Goal: Task Accomplishment & Management: Manage account settings

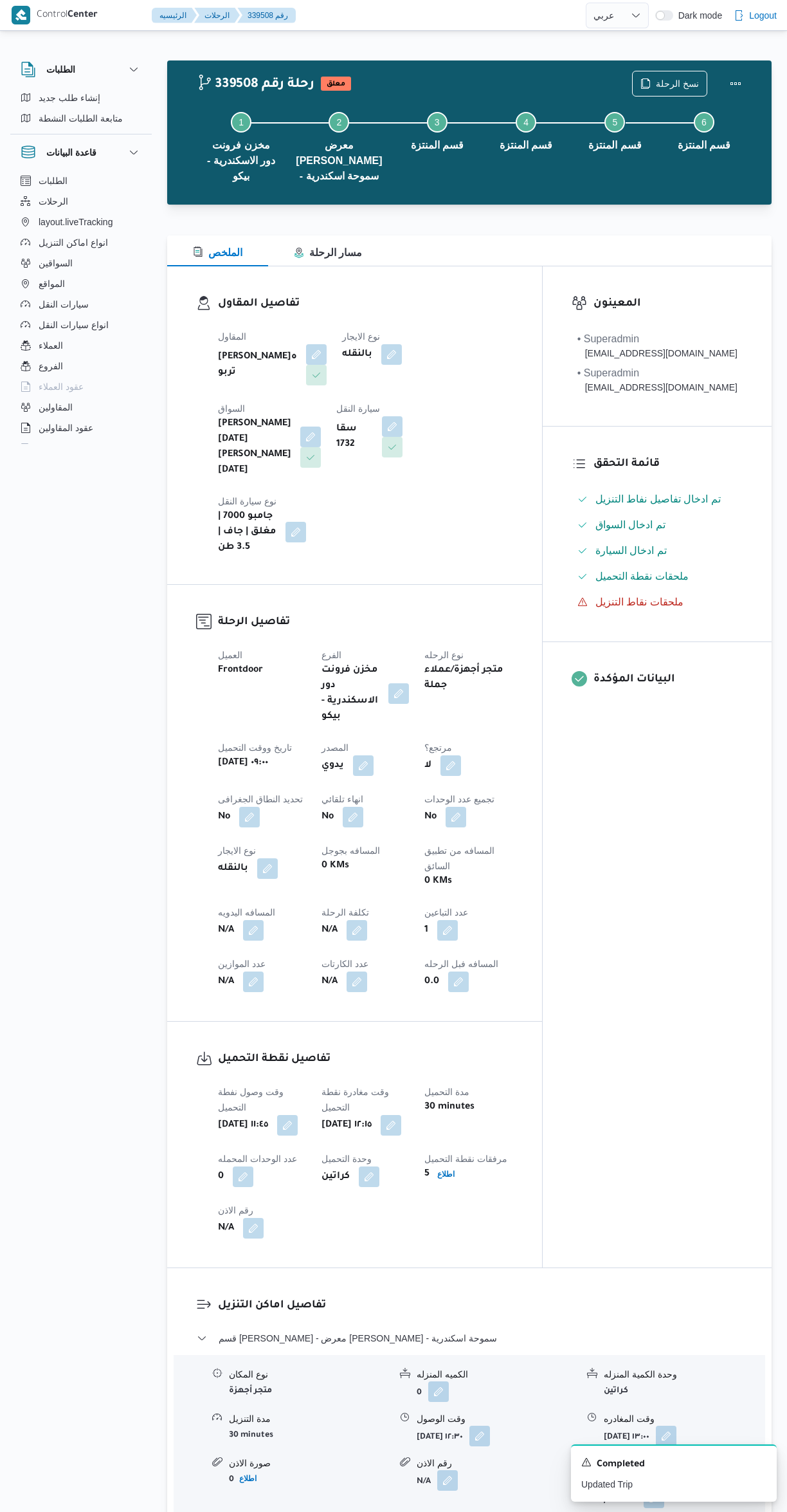
select select "ar"
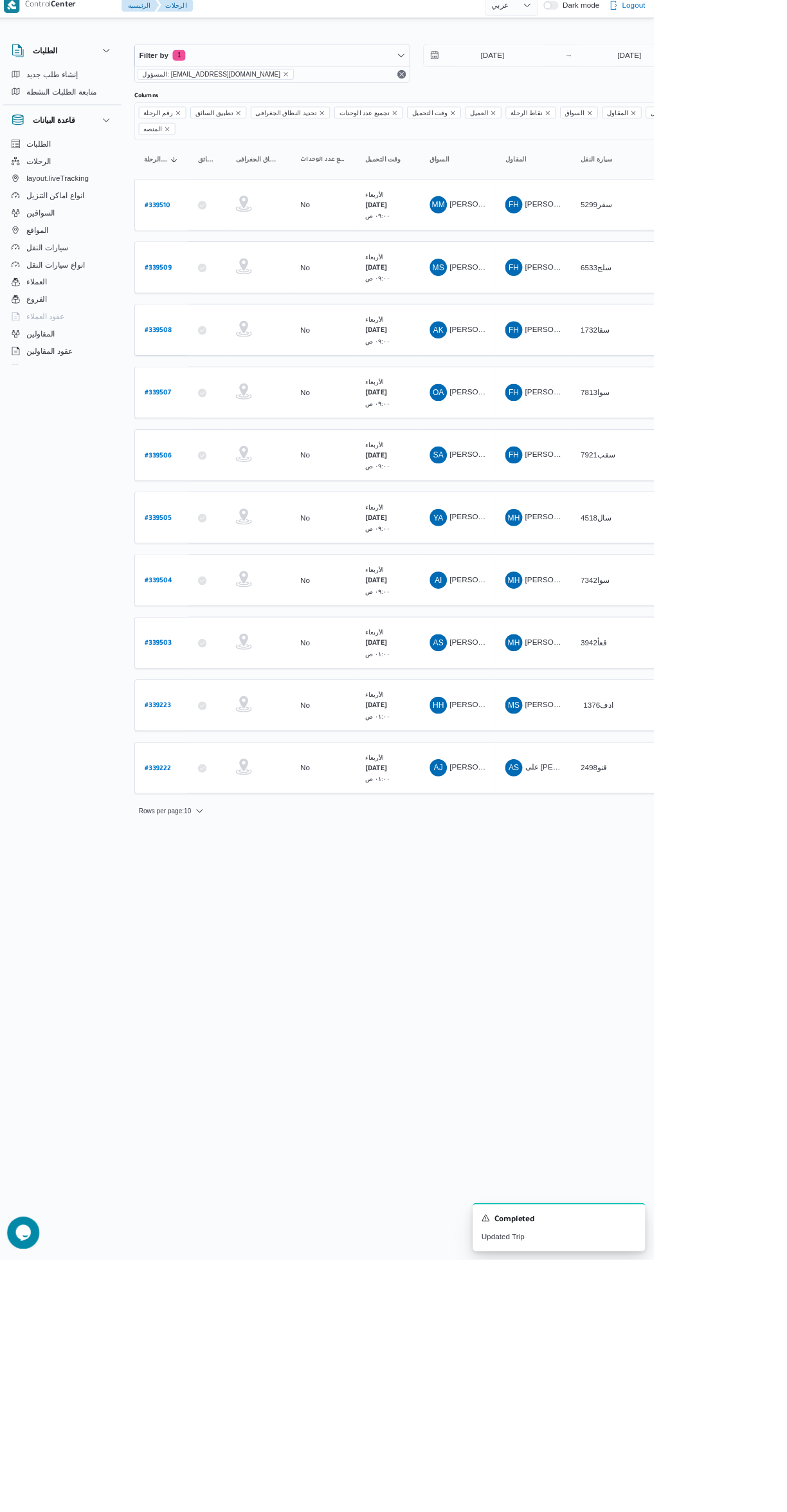
click at [181, 848] on b "# 339223" at bounding box center [195, 852] width 31 height 9
select select "ar"
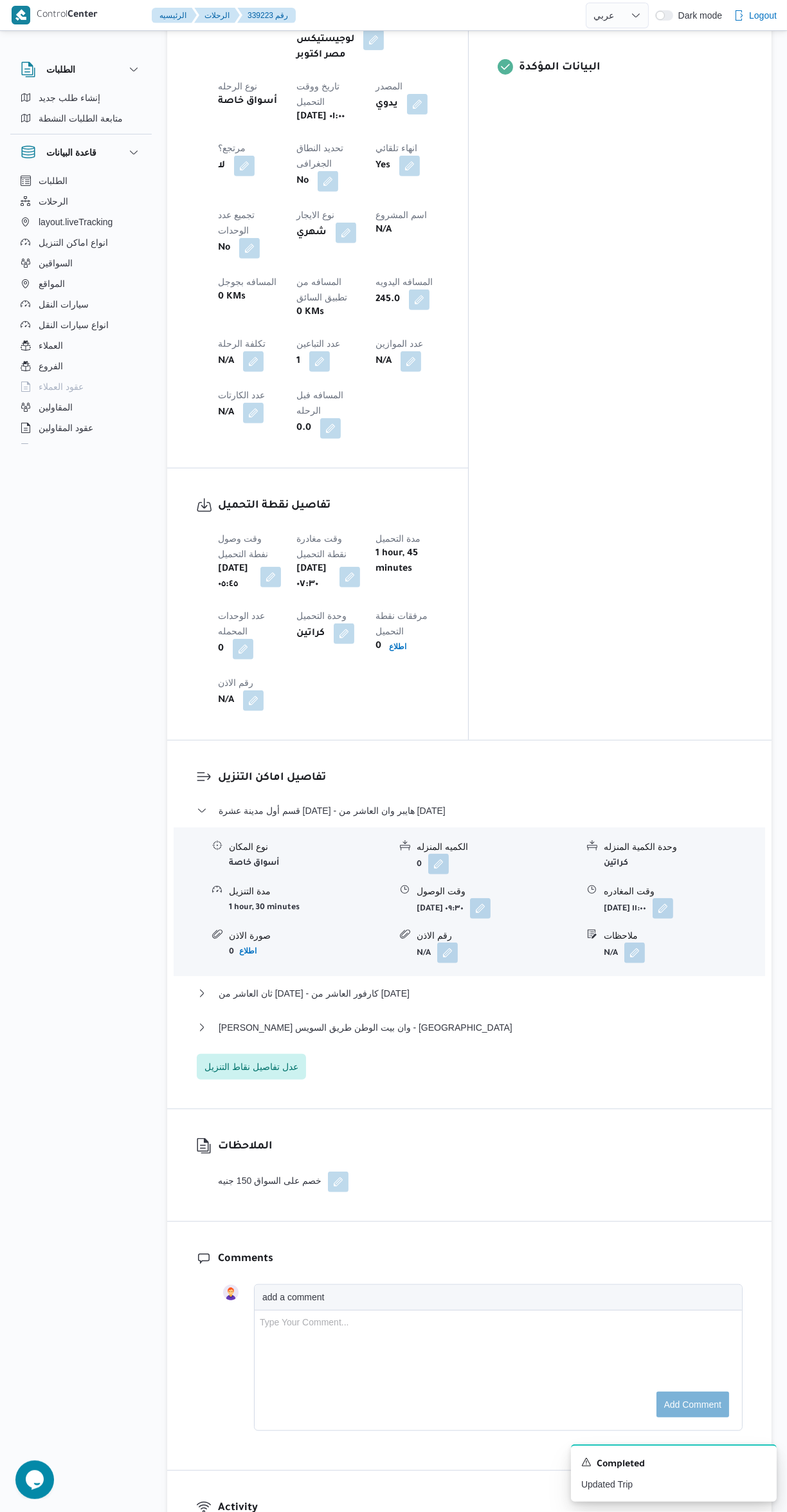
scroll to position [683, 0]
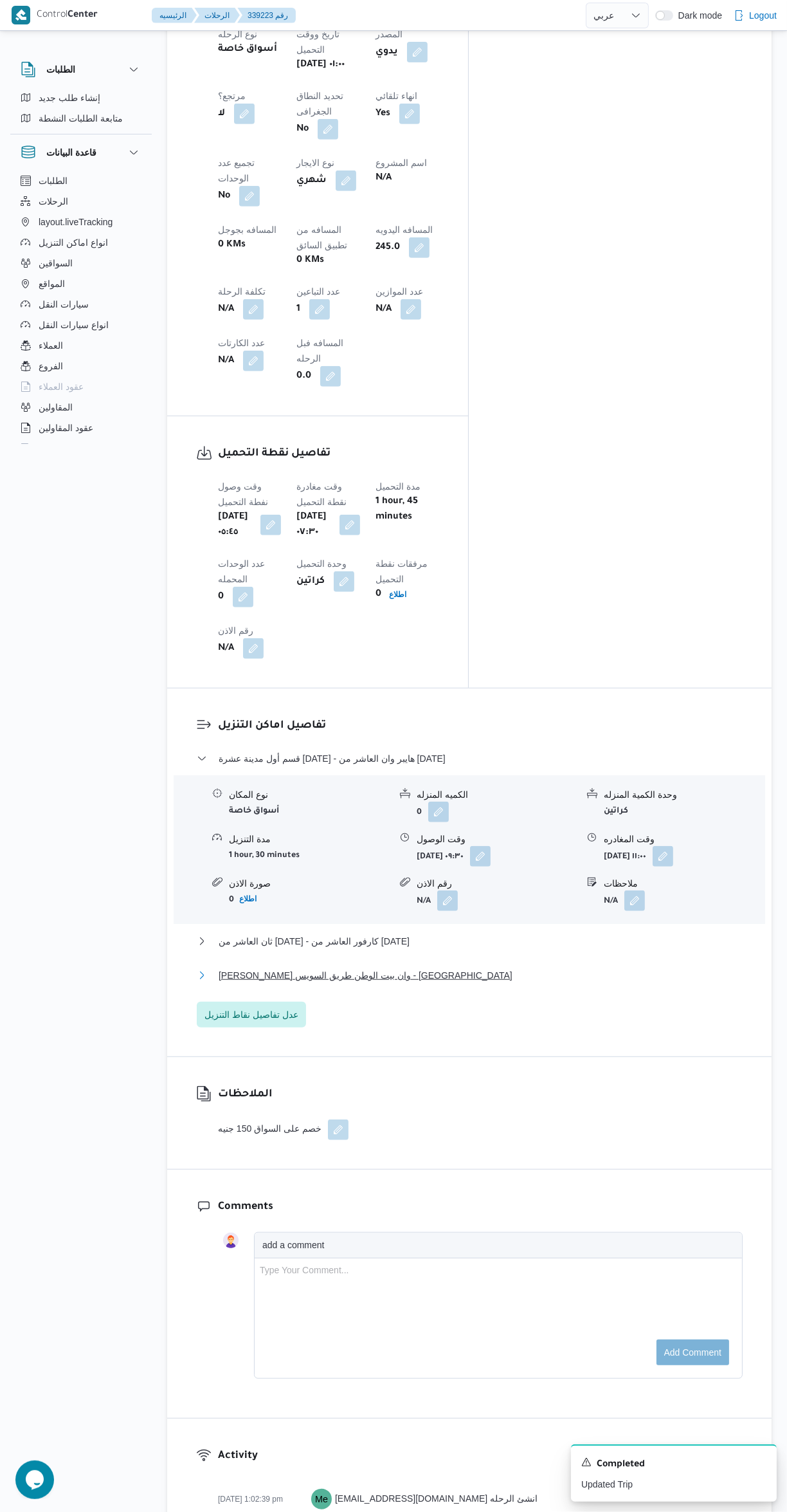
click at [511, 967] on button "[PERSON_NAME] وان بيت الوطن طريق السويس - [GEOGRAPHIC_DATA]" at bounding box center [470, 975] width 546 height 15
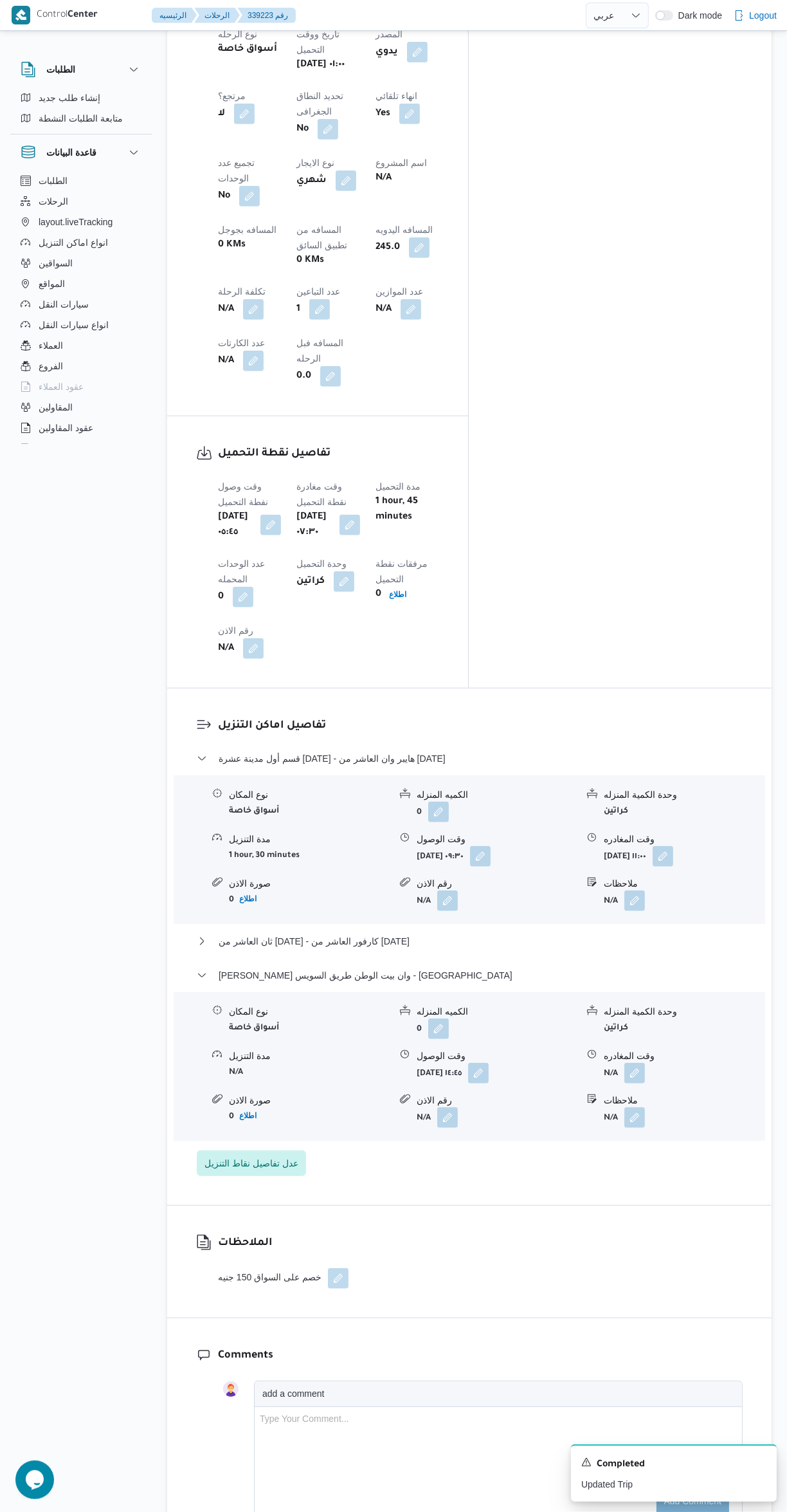
click at [635, 1063] on button "button" at bounding box center [634, 1073] width 20 height 20
click at [602, 949] on input "وقت المغادره" at bounding box center [601, 949] width 146 height 25
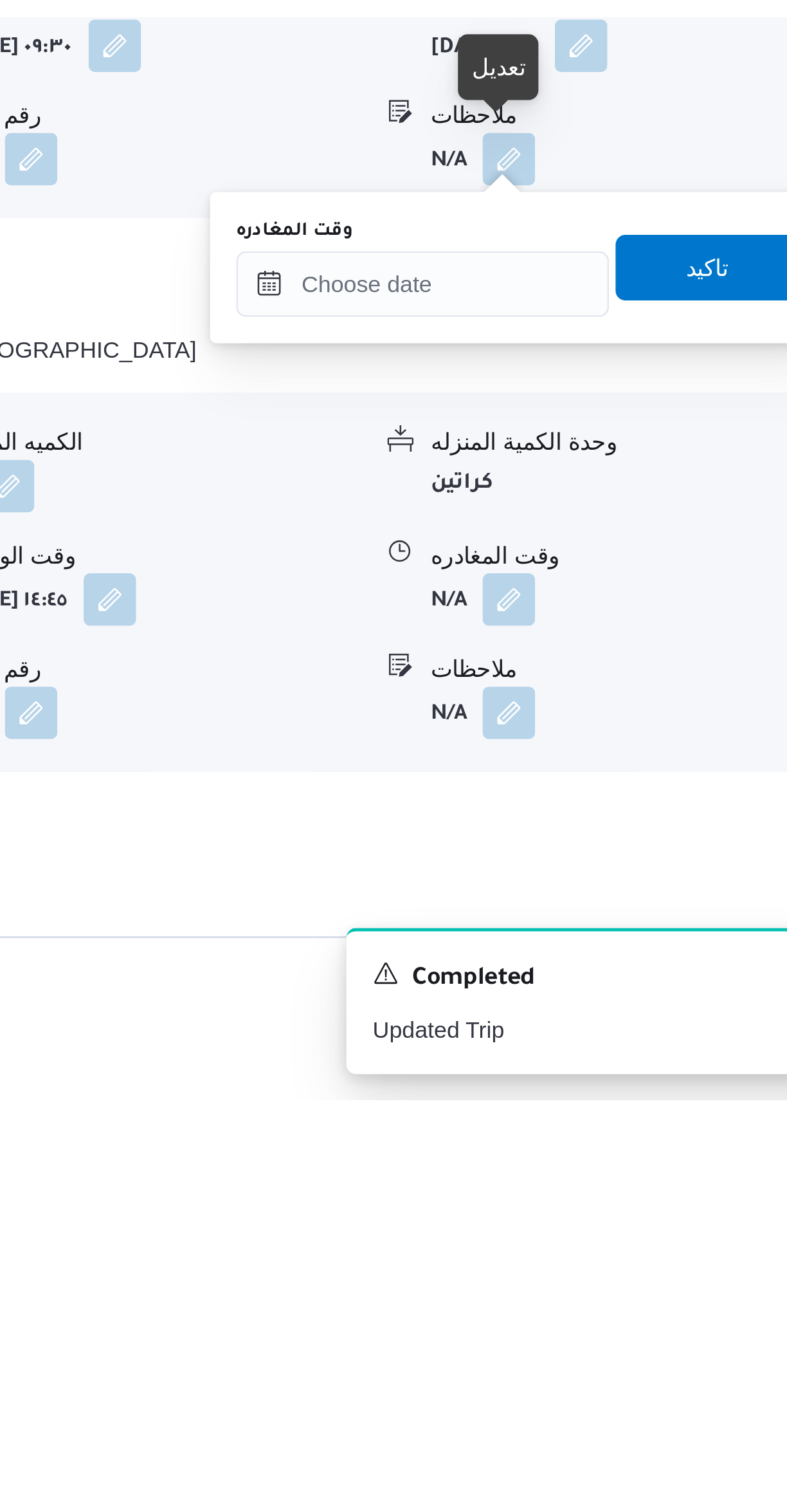
scroll to position [475, 0]
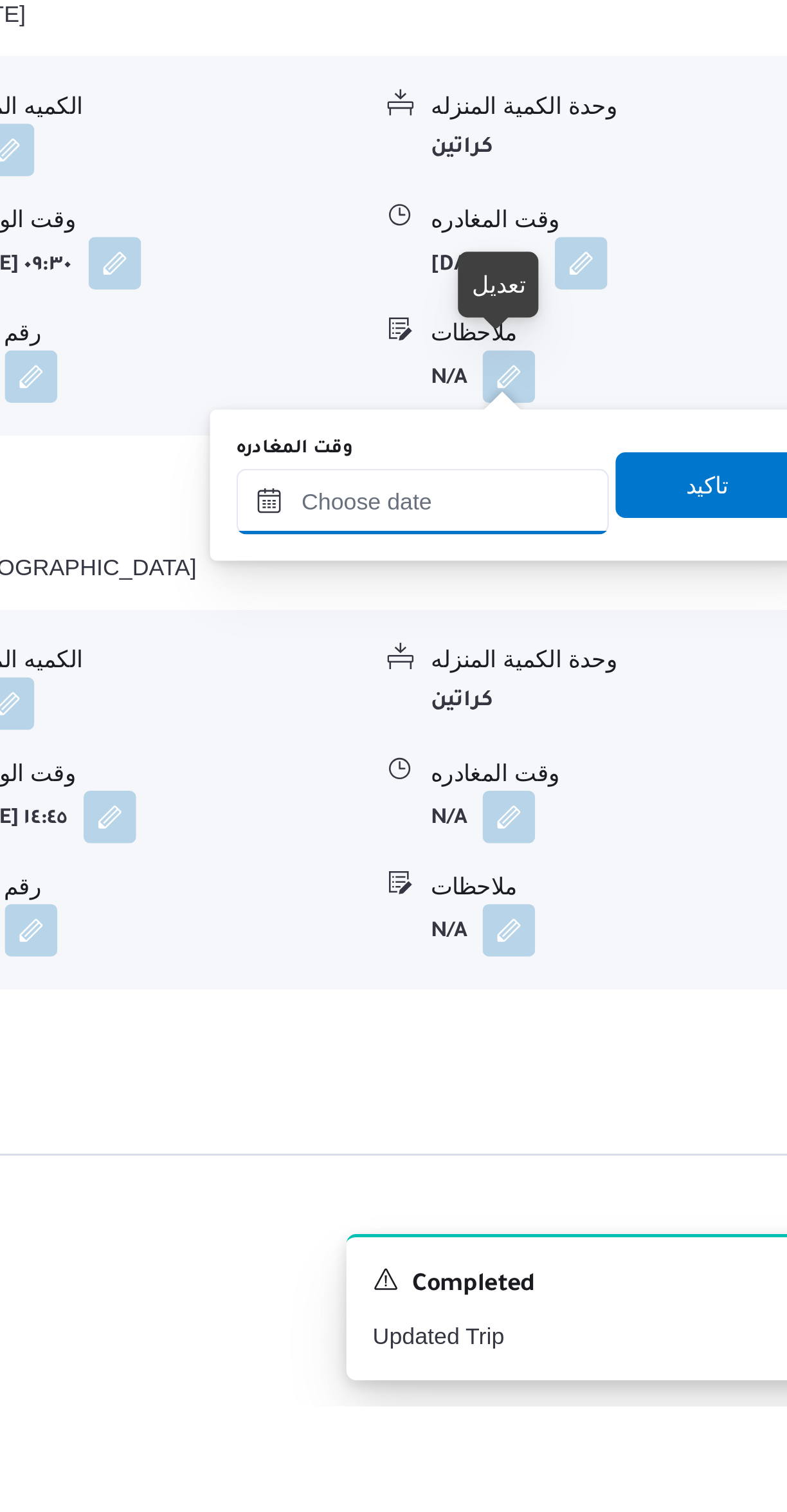
click at [600, 1146] on input "وقت المغادره" at bounding box center [601, 1157] width 146 height 25
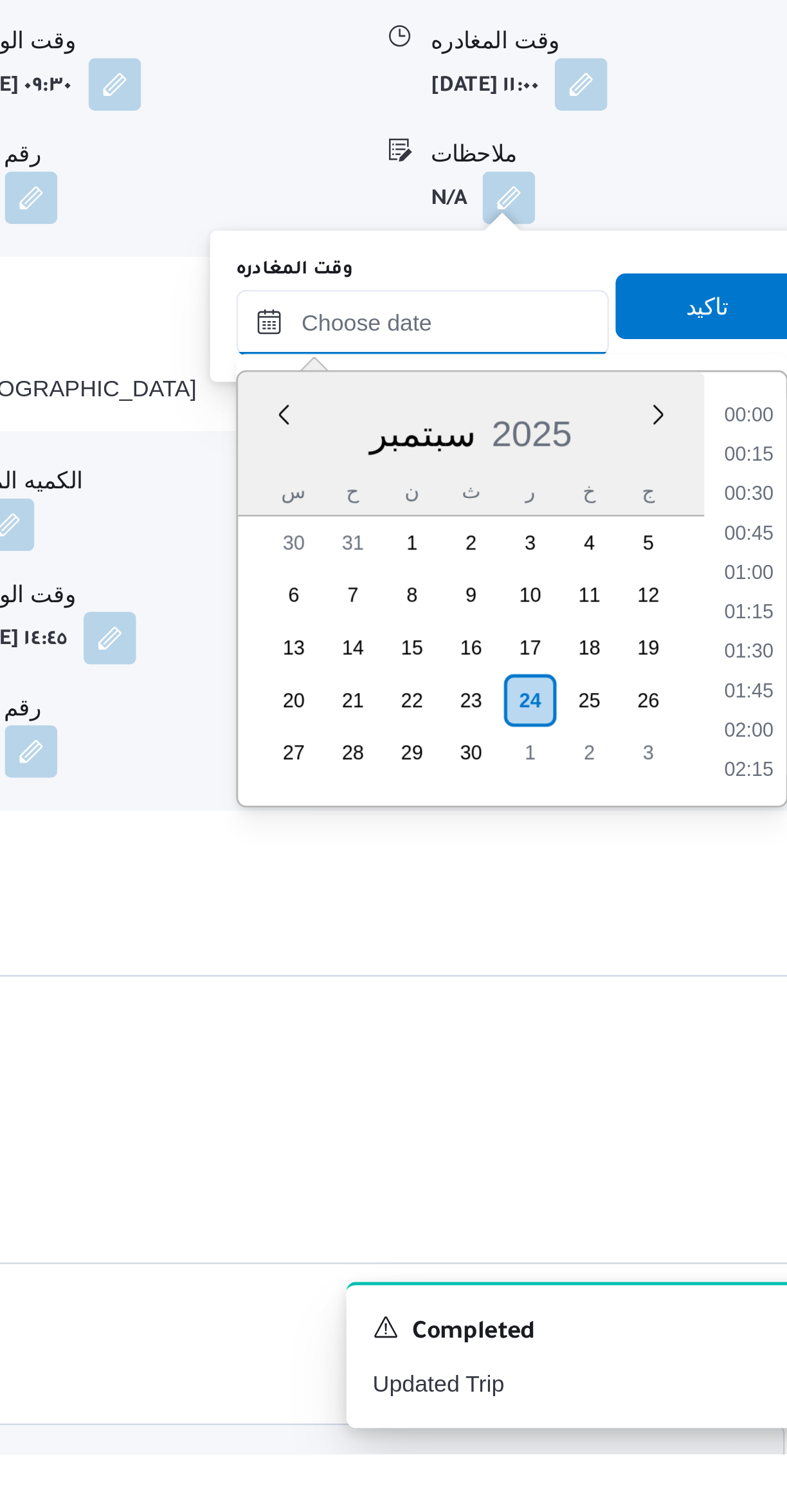
scroll to position [1204, 0]
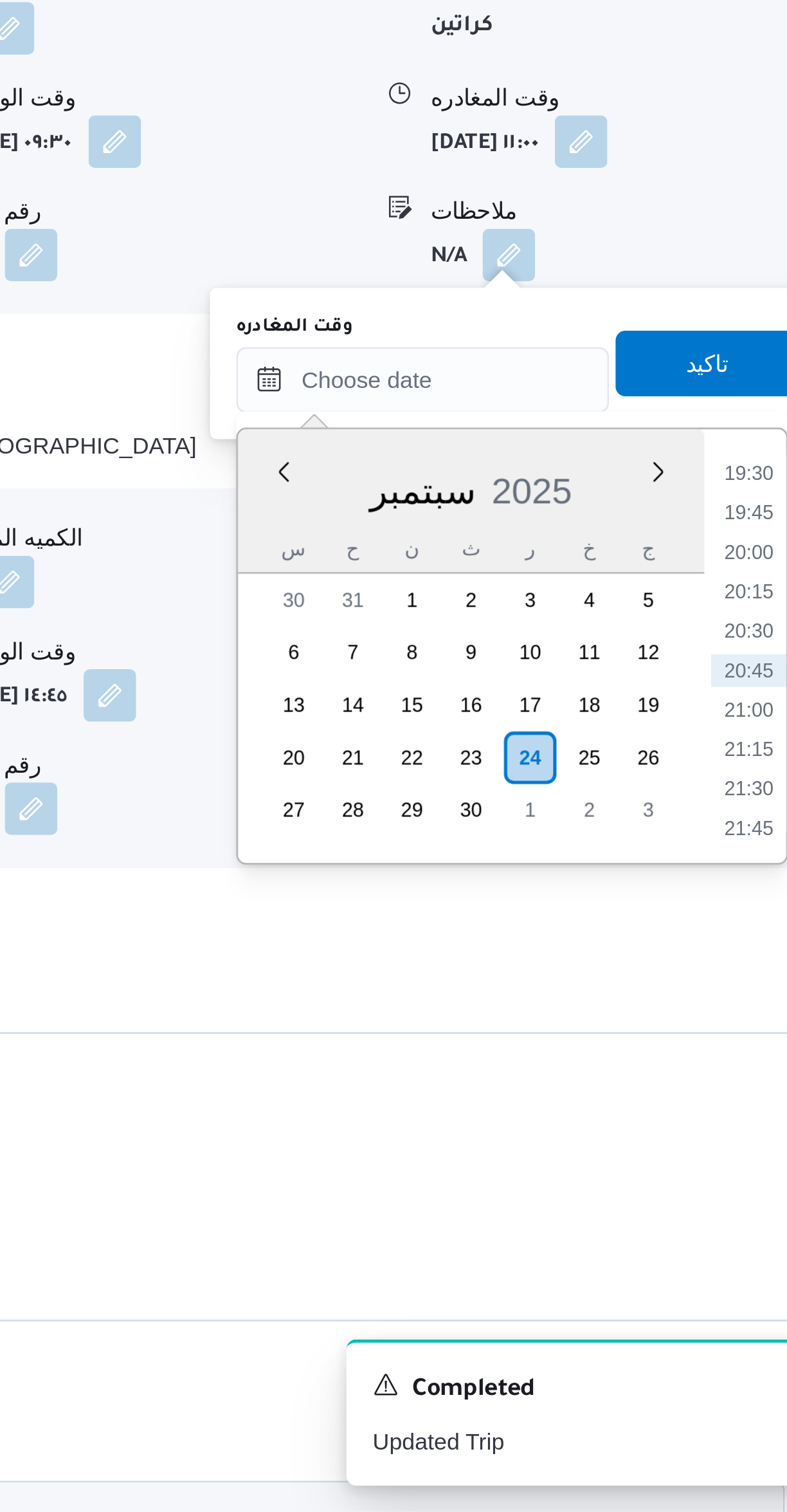
click at [723, 1106] on li "19:30" at bounding box center [728, 1105] width 30 height 13
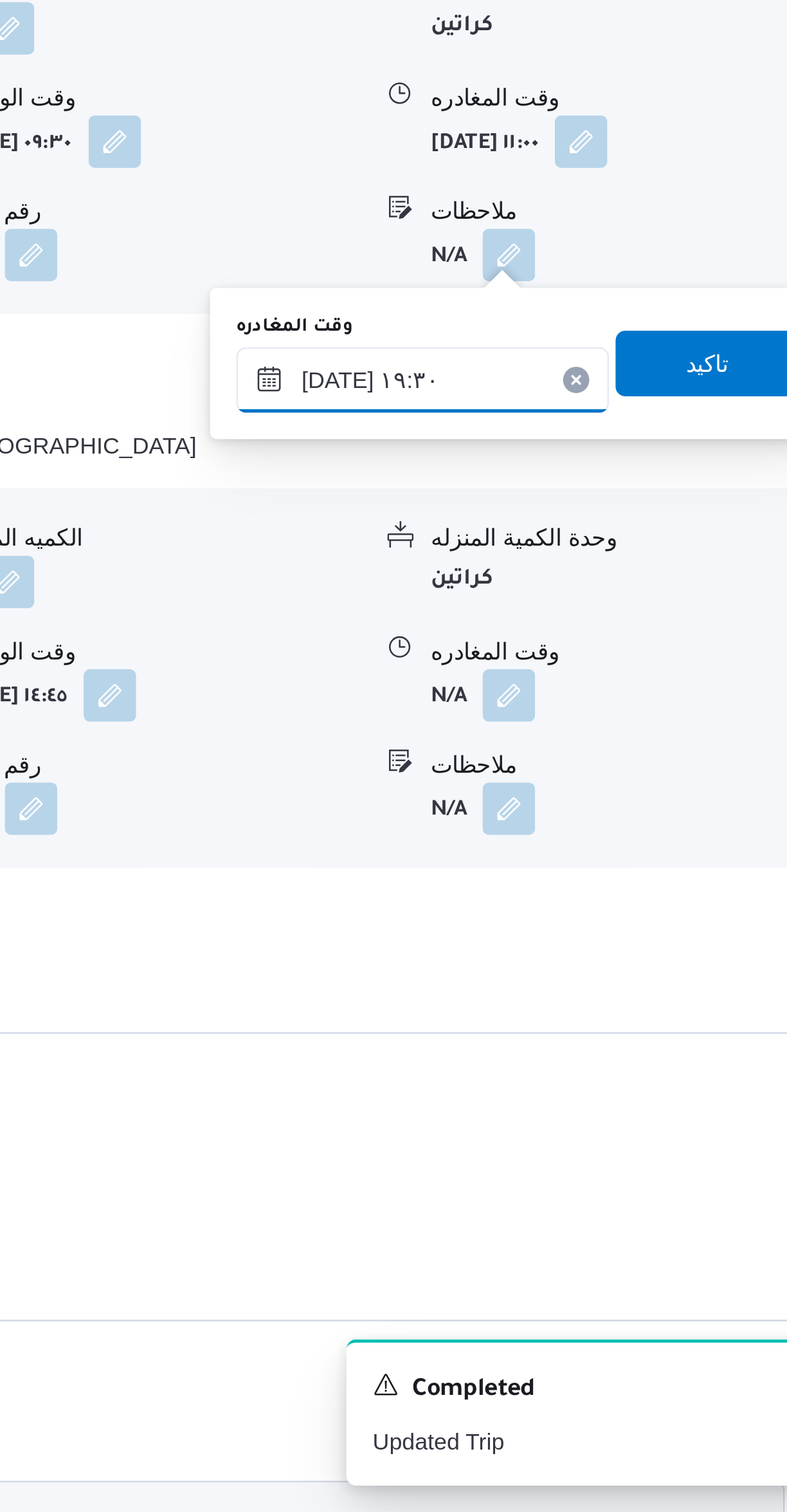
click at [561, 1061] on input "[DATE] ١٩:٣٠" at bounding box center [601, 1068] width 146 height 25
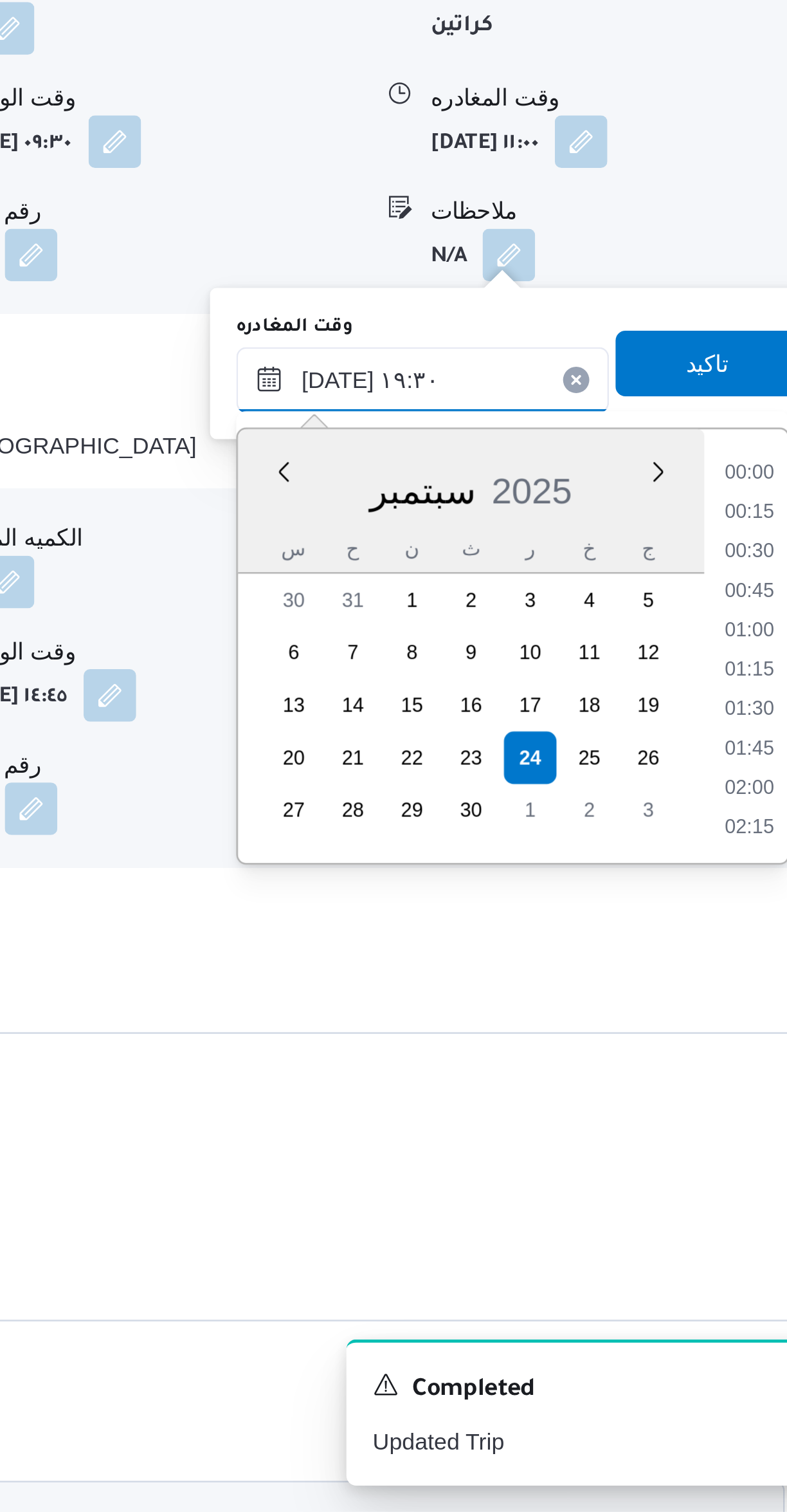
scroll to position [1126, 0]
click at [557, 1067] on input "[DATE] ١٩:٣٠" at bounding box center [601, 1068] width 146 height 25
click at [563, 1066] on input "[DATE] ١٩:٣٠" at bounding box center [601, 1068] width 146 height 25
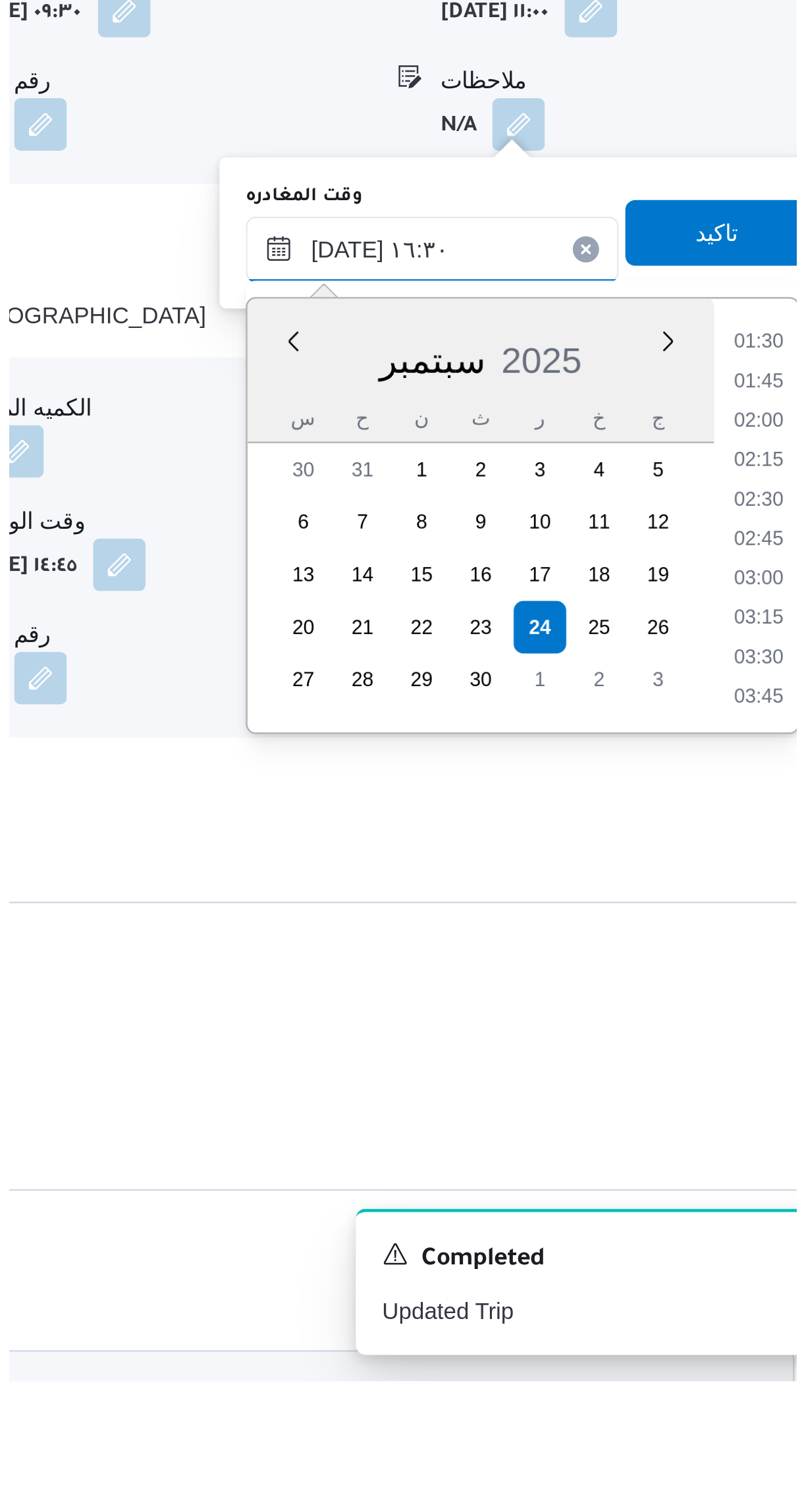
scroll to position [905, 0]
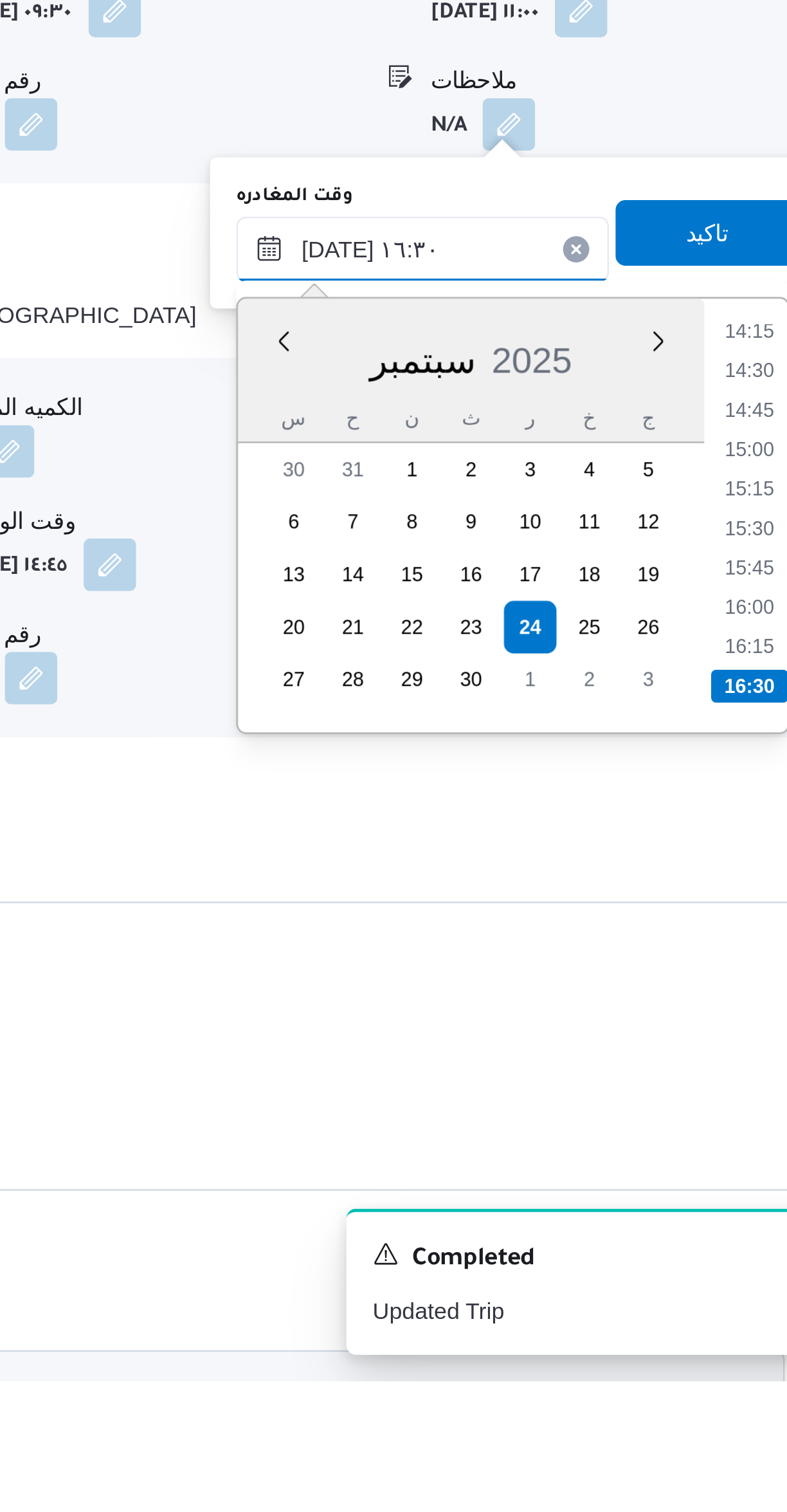
type input "[DATE] ١٦:٣٠"
click at [730, 1234] on li "16:30" at bounding box center [729, 1240] width 31 height 13
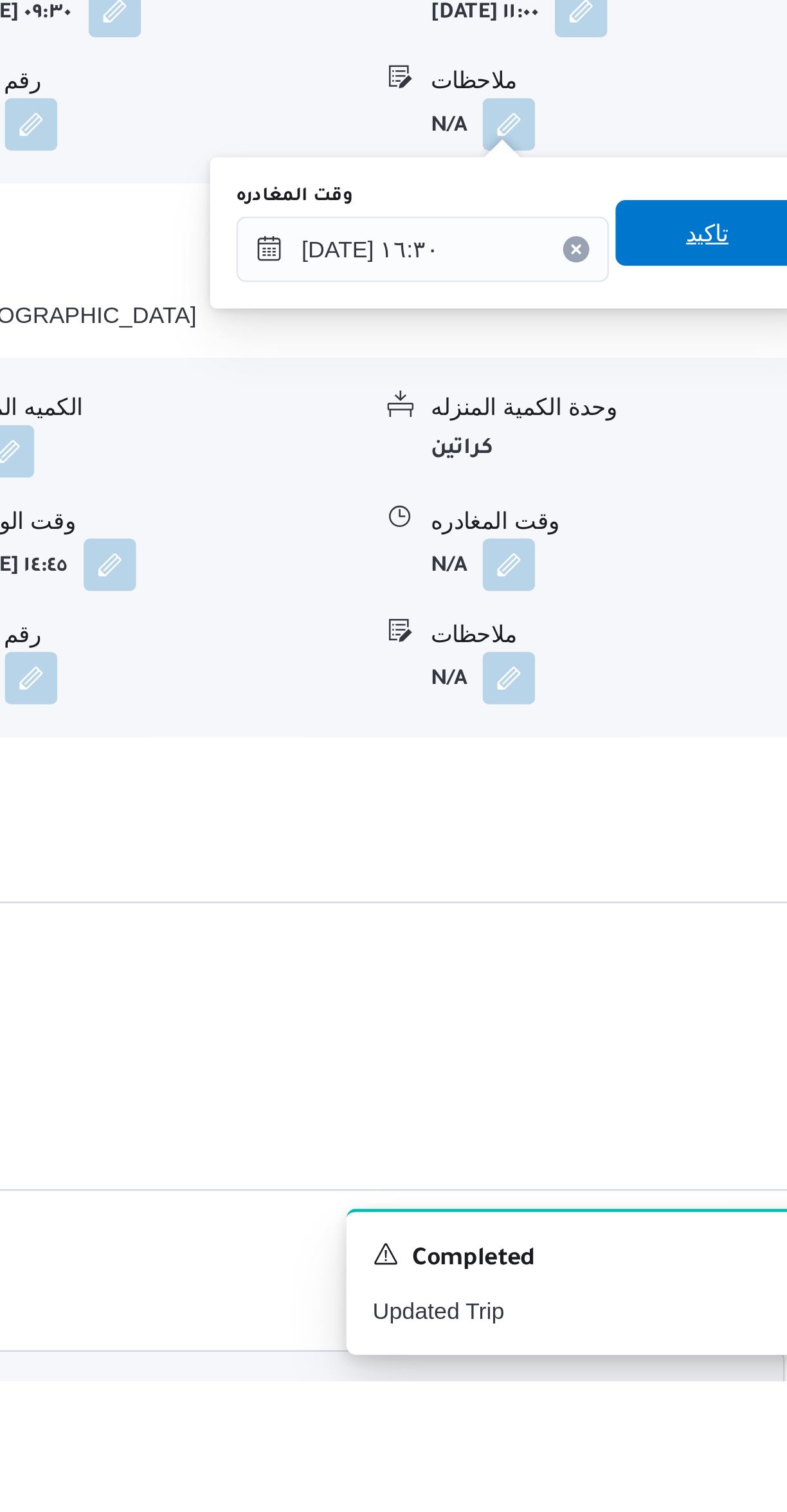
click at [709, 1056] on span "تاكيد" at bounding box center [712, 1062] width 72 height 25
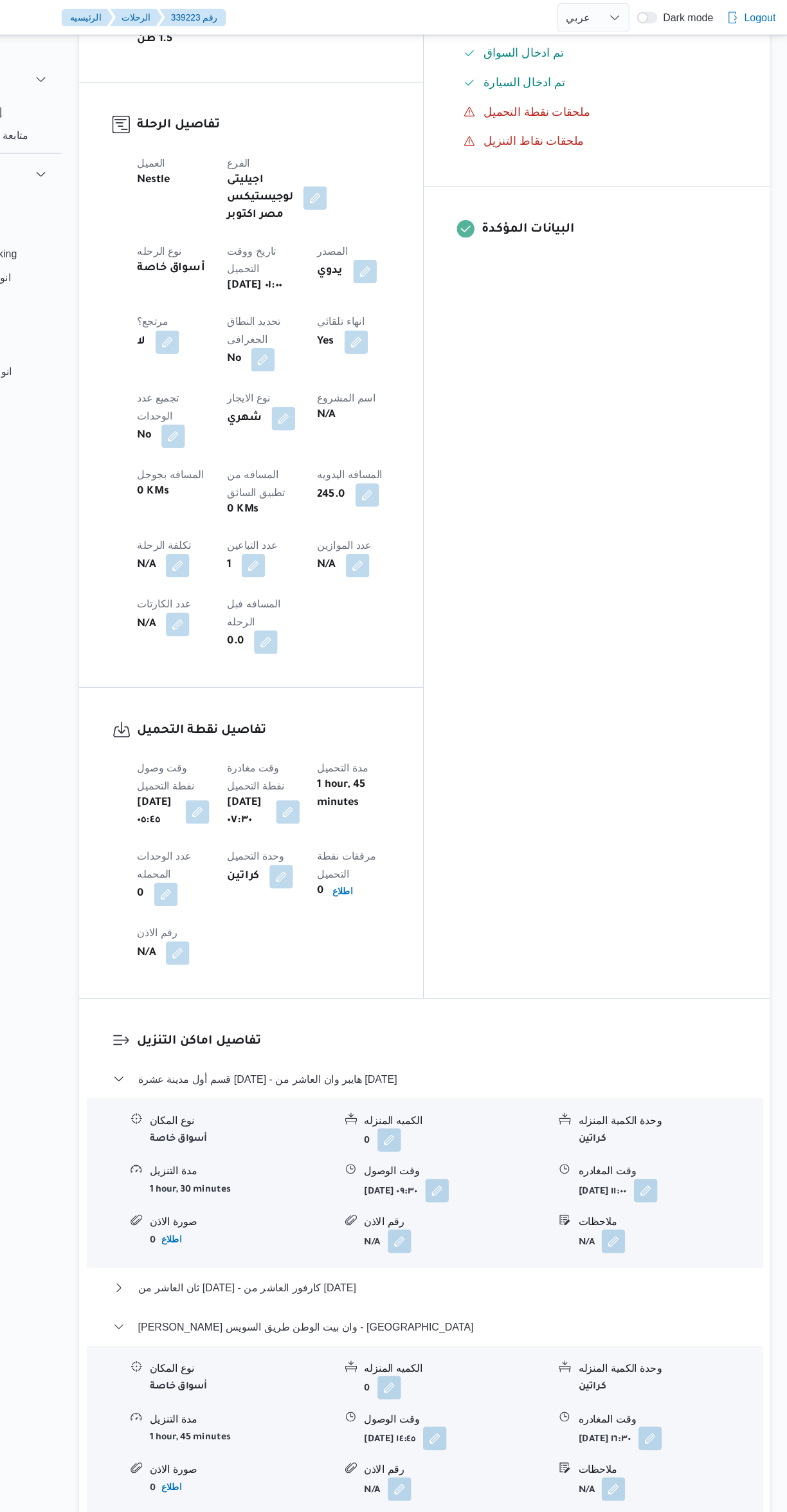
scroll to position [0, 0]
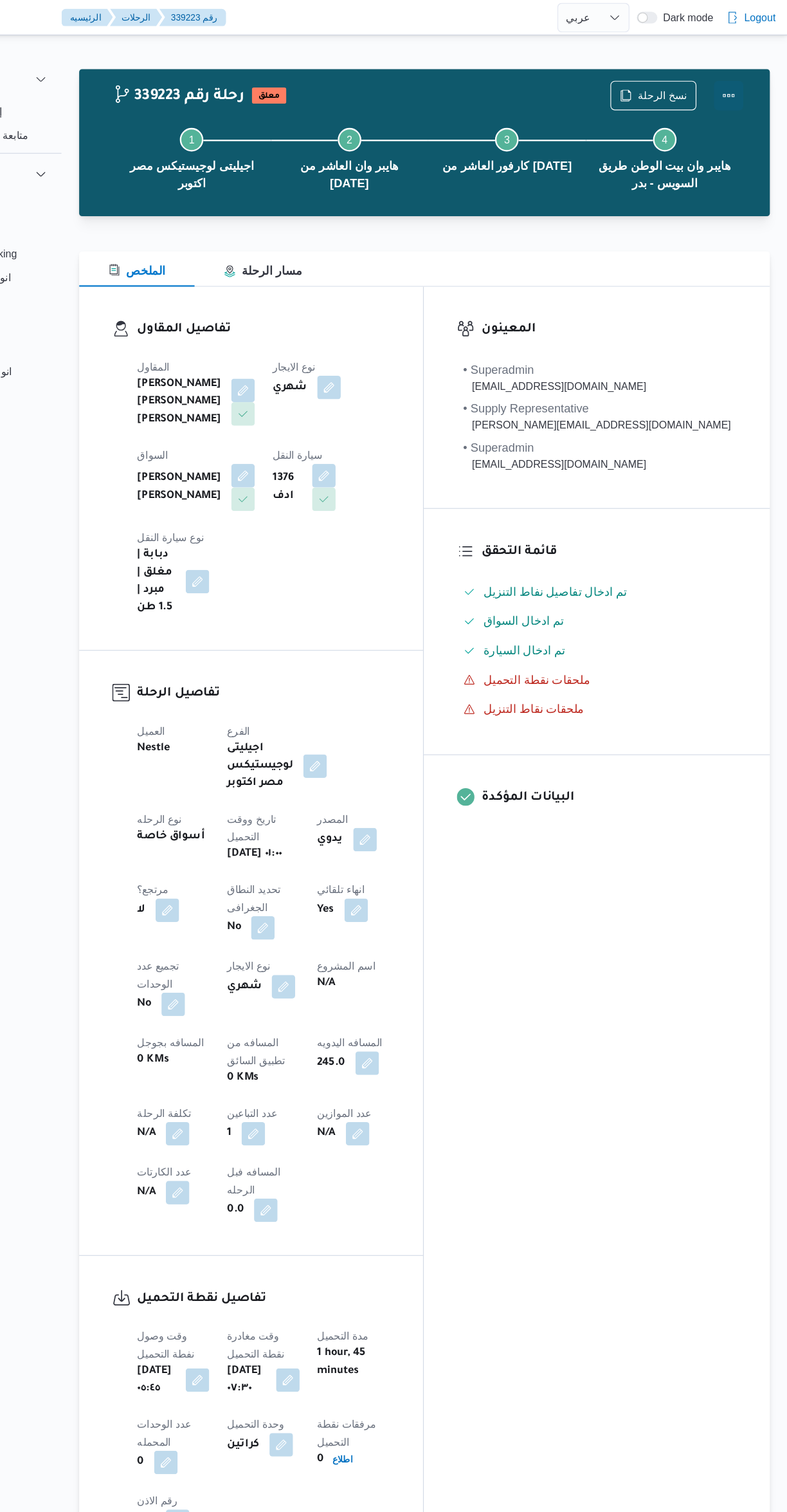
click at [731, 81] on button "Actions" at bounding box center [735, 83] width 25 height 25
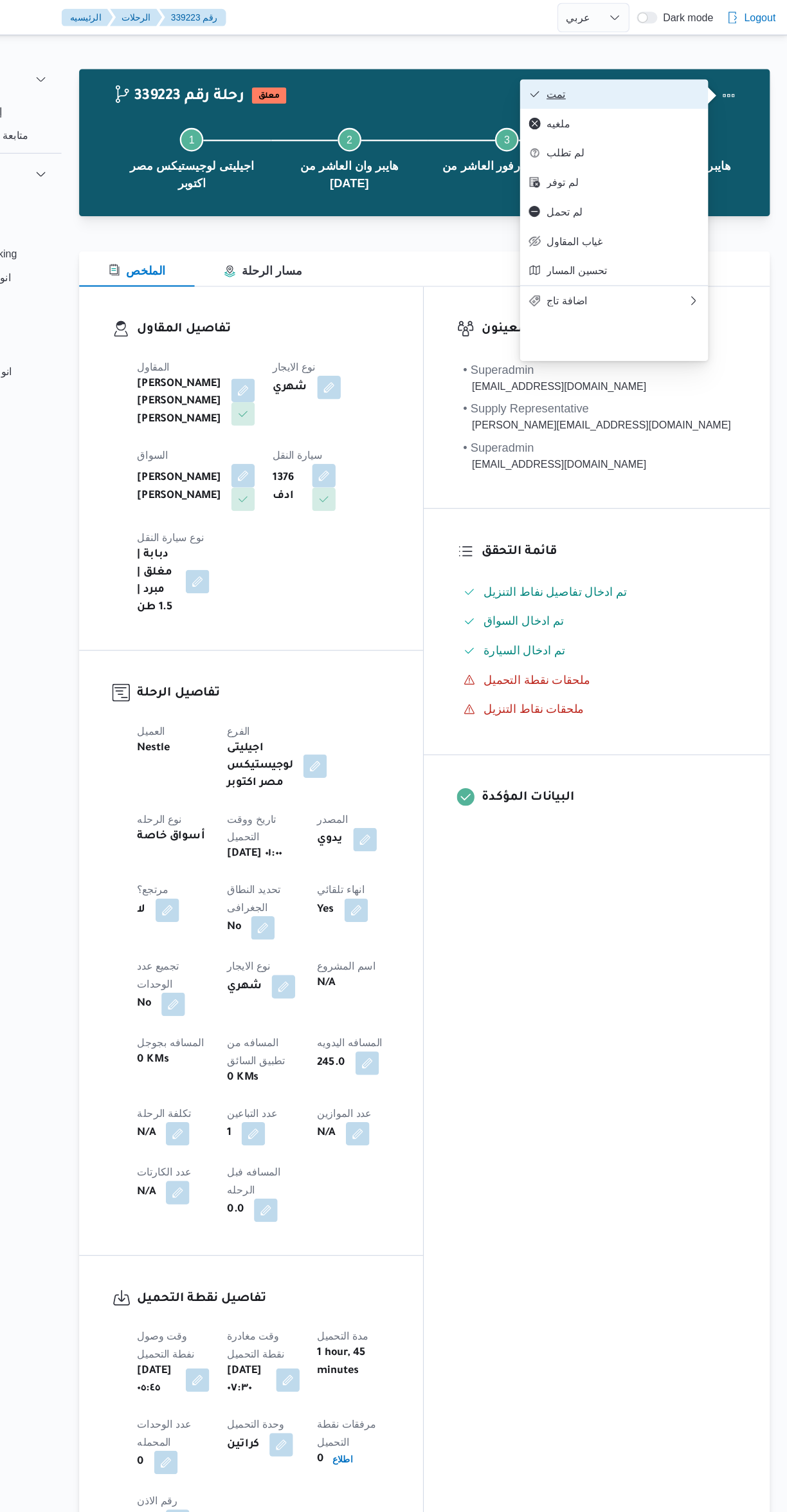
click at [679, 77] on span "تمت" at bounding box center [643, 82] width 134 height 10
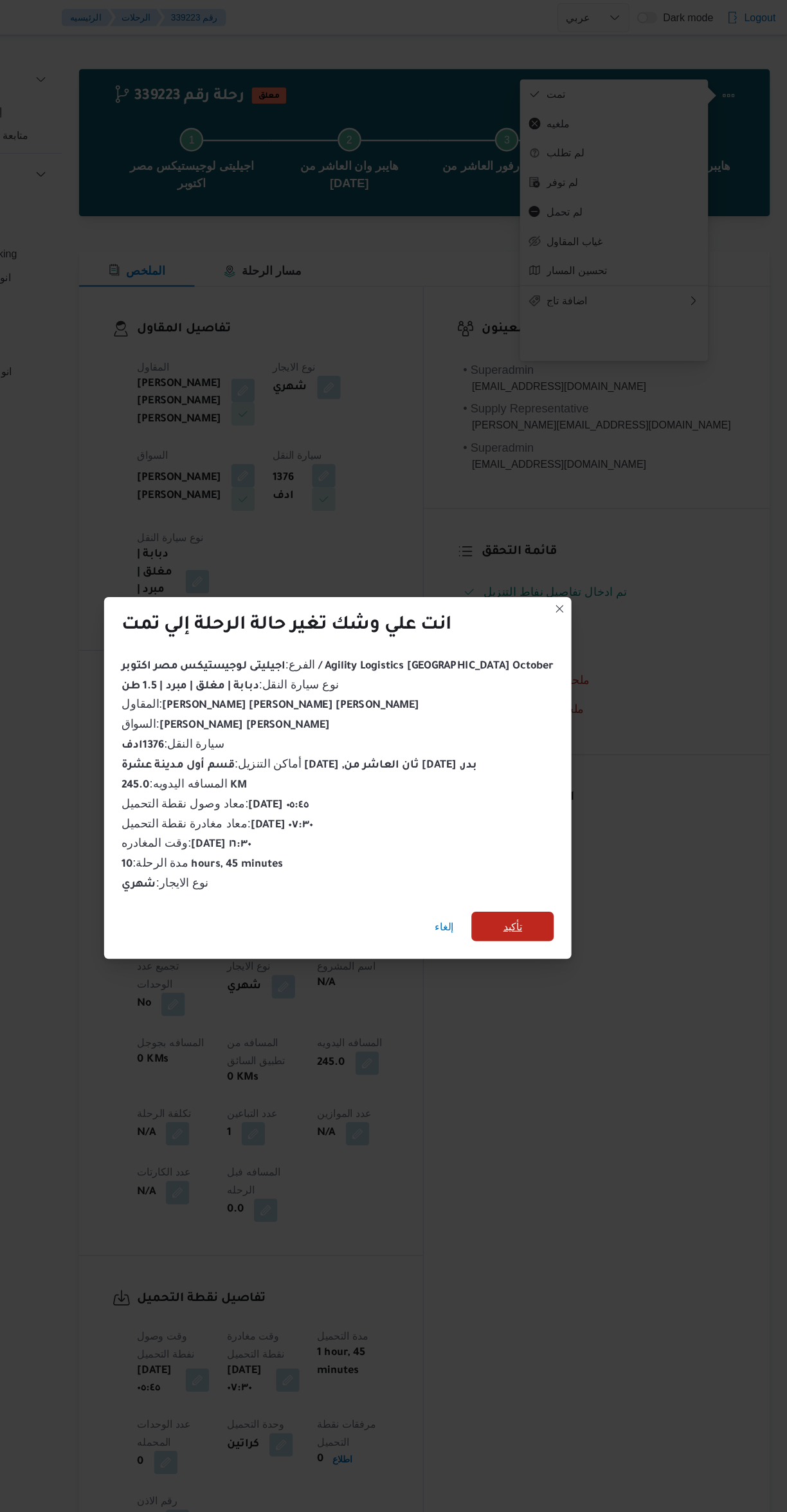
click at [537, 806] on span "تأكيد" at bounding box center [546, 810] width 72 height 25
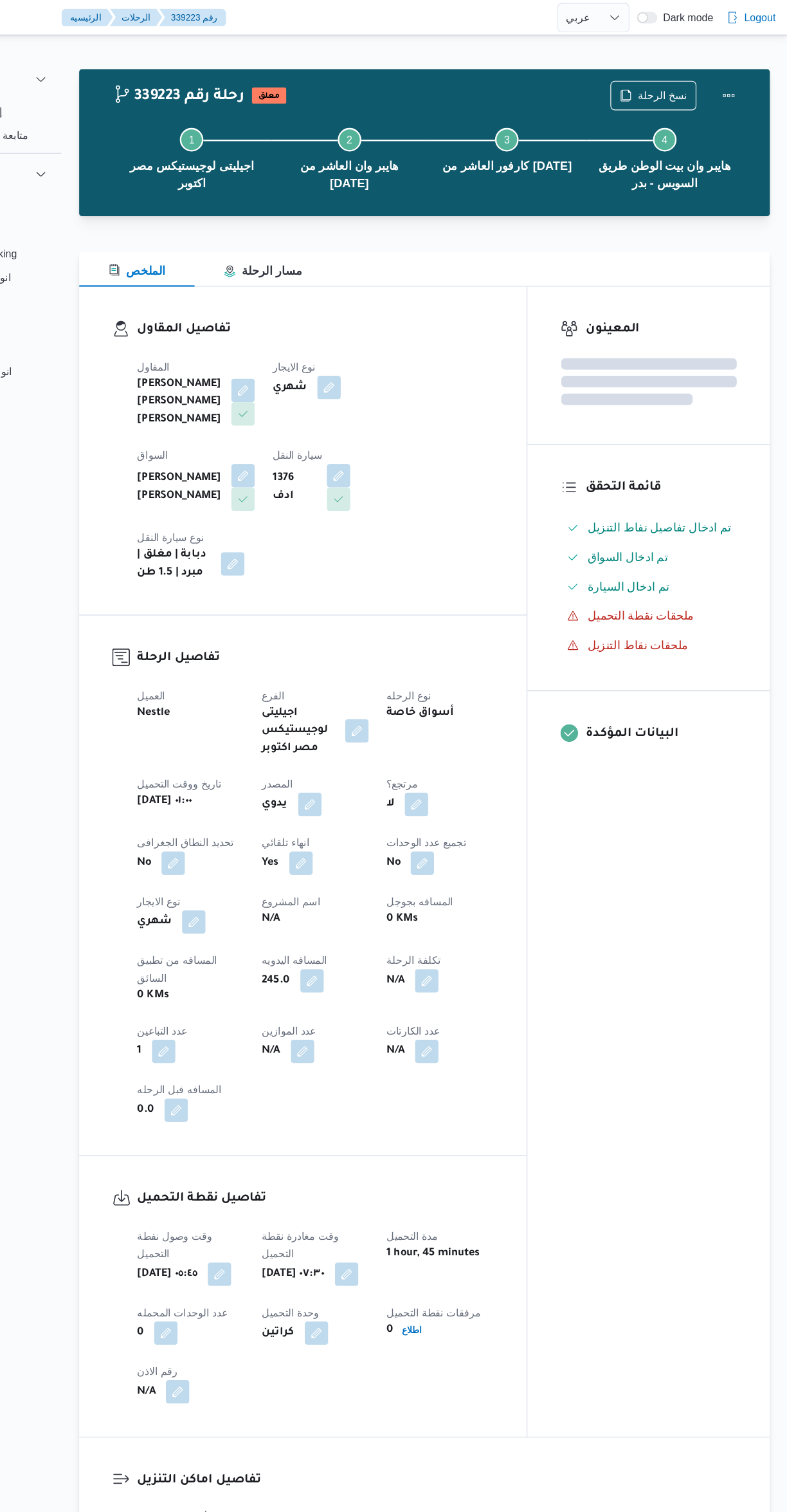
click at [689, 795] on div "المعينون قائمة التحقق تم ادخال تفاصيل نفاط التنزيل تم ادخال السواق تم ادخال الس…" at bounding box center [666, 754] width 212 height 1006
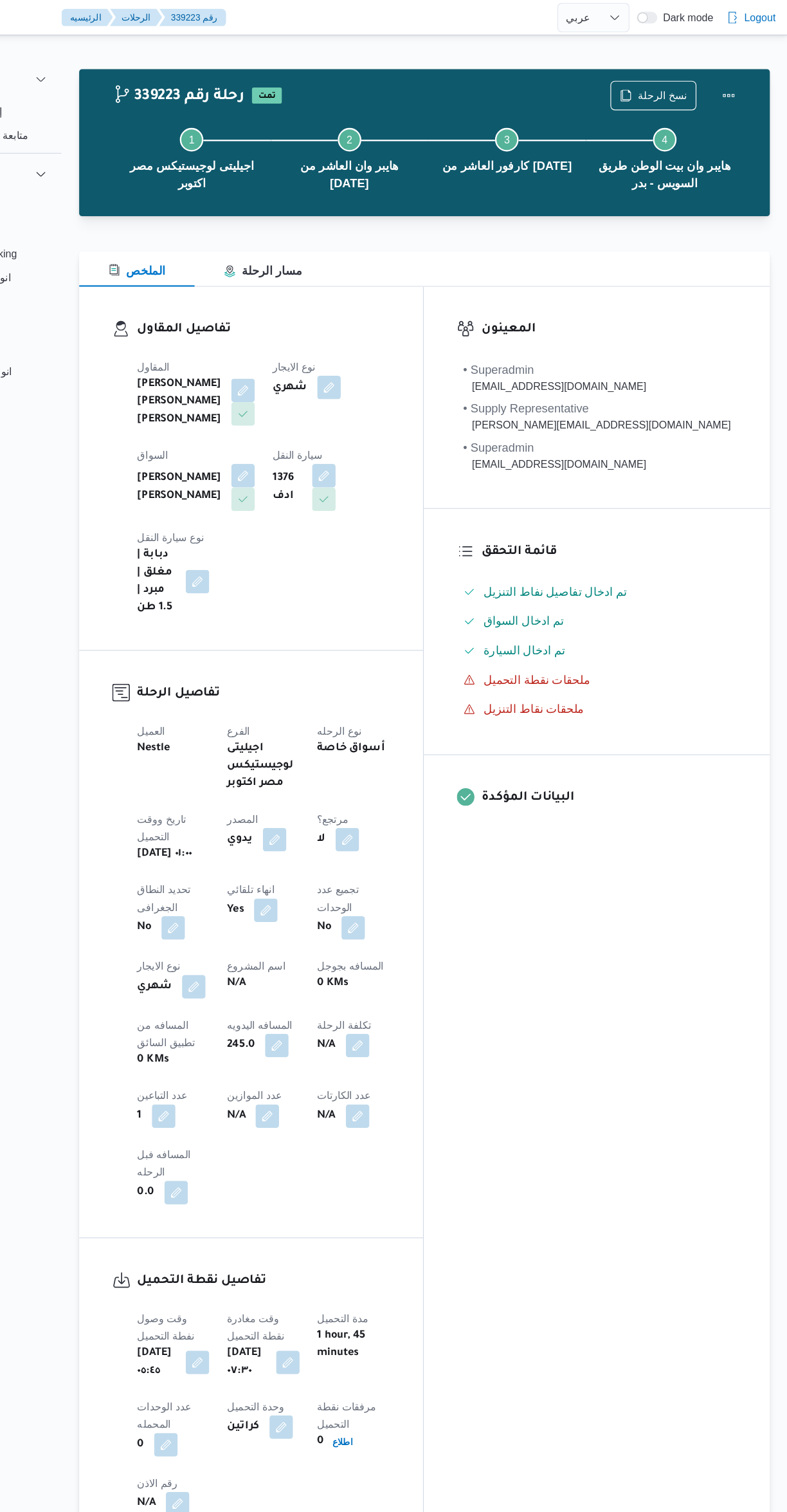
select select "ar"
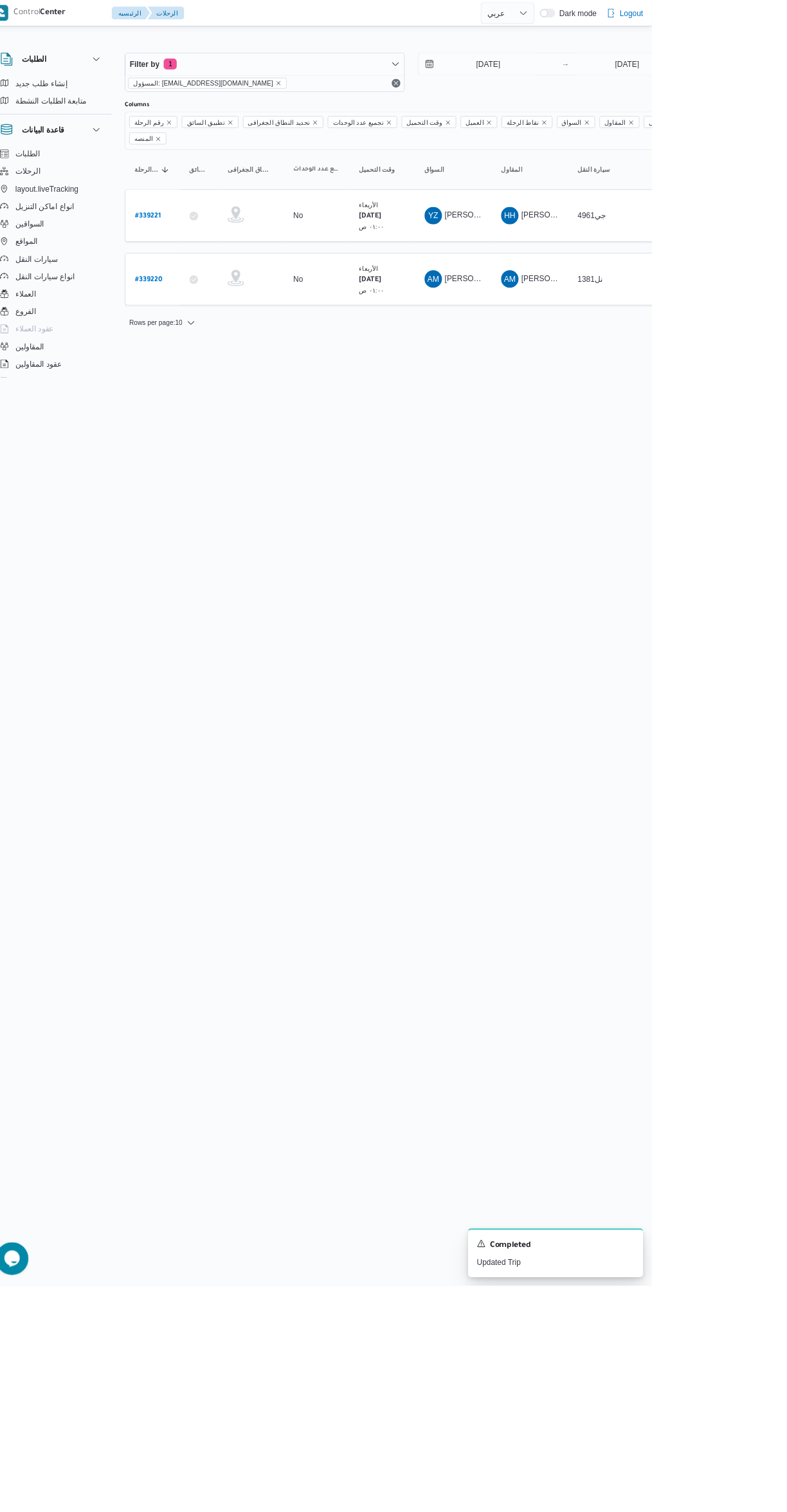
click at [206, 325] on b "# 339220" at bounding box center [196, 329] width 32 height 9
select select "ar"
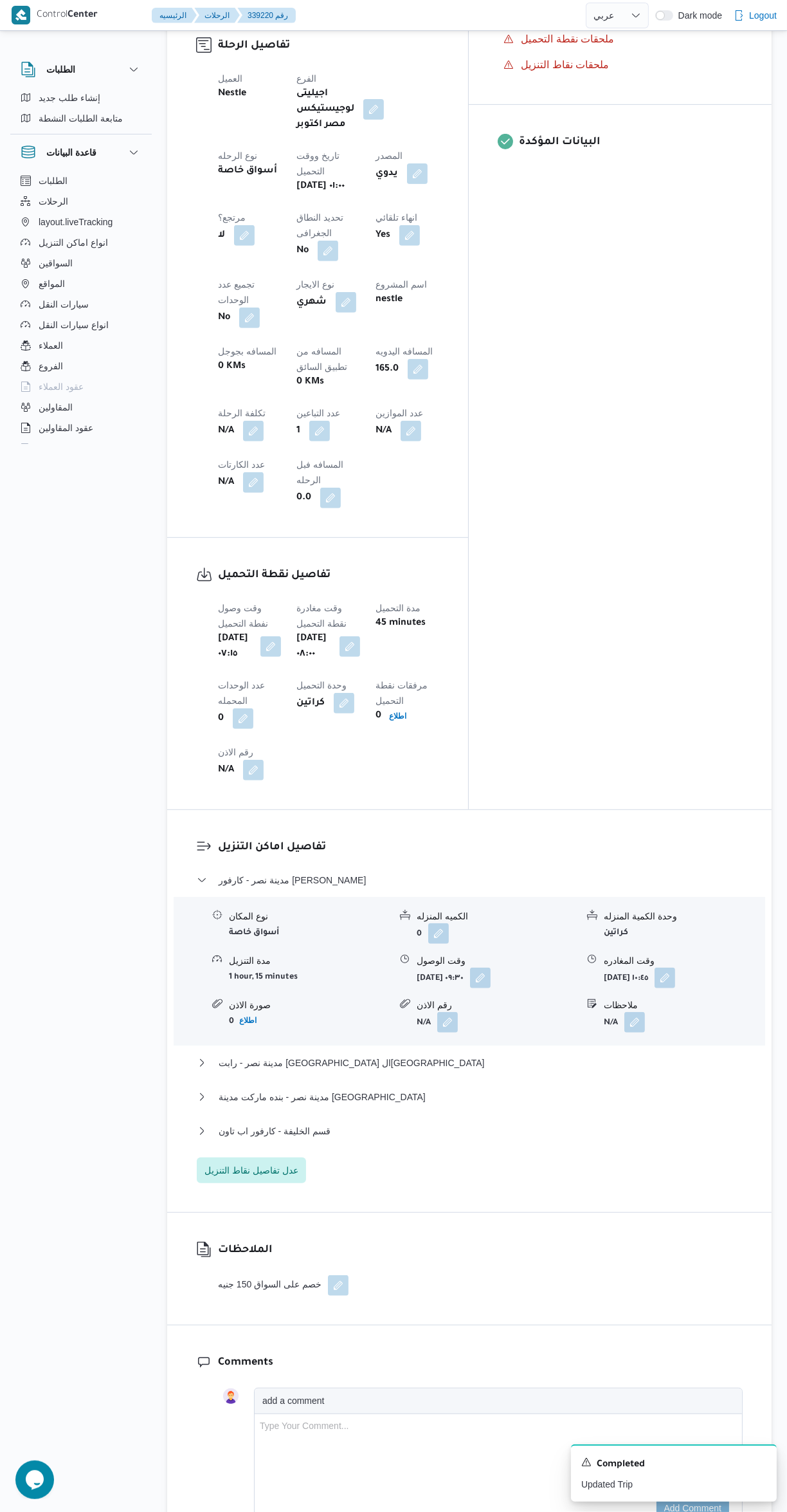
scroll to position [585, 0]
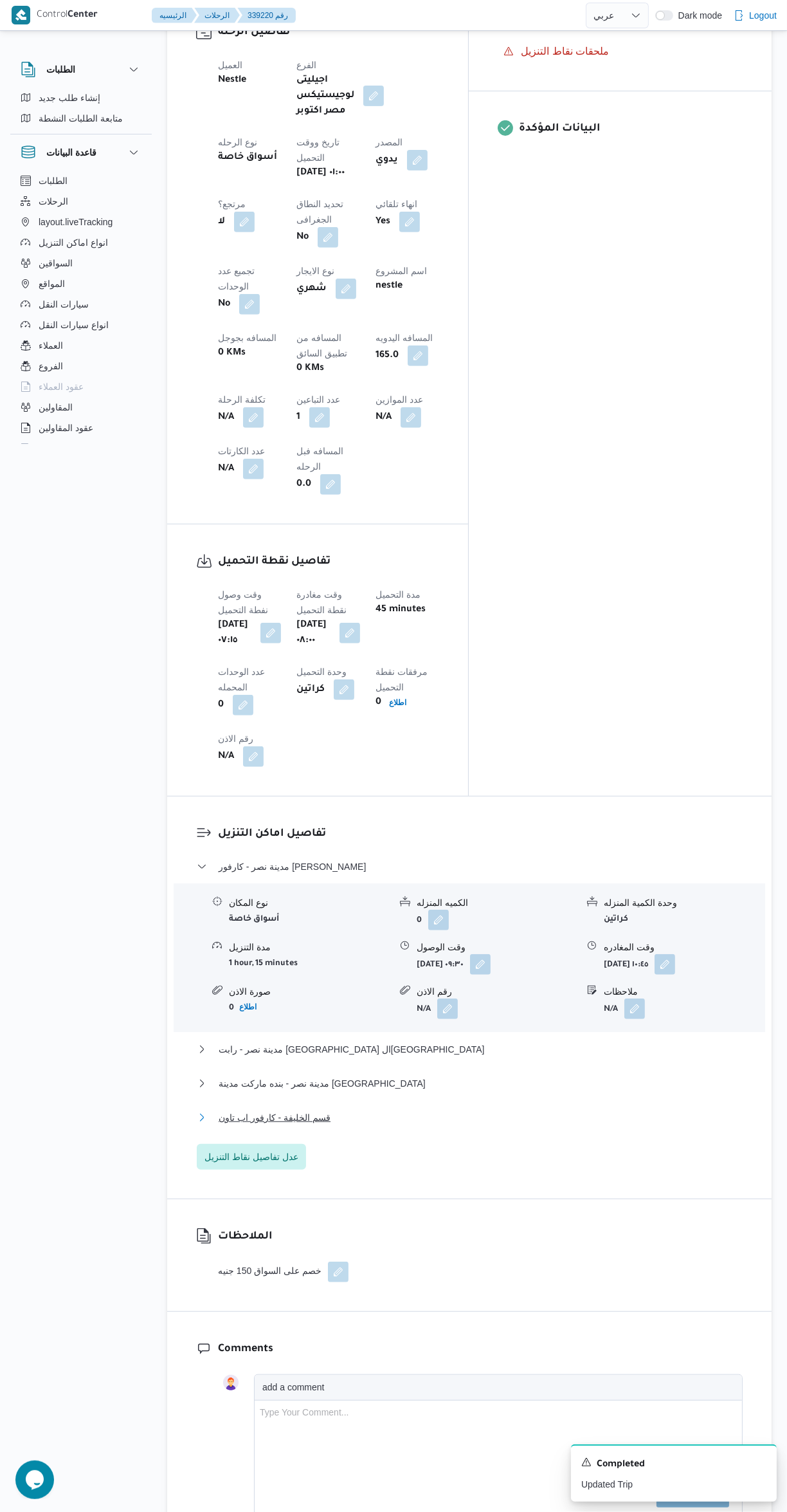
click at [576, 1110] on button "قسم الخليفة - كارفور اب تاون" at bounding box center [470, 1117] width 546 height 15
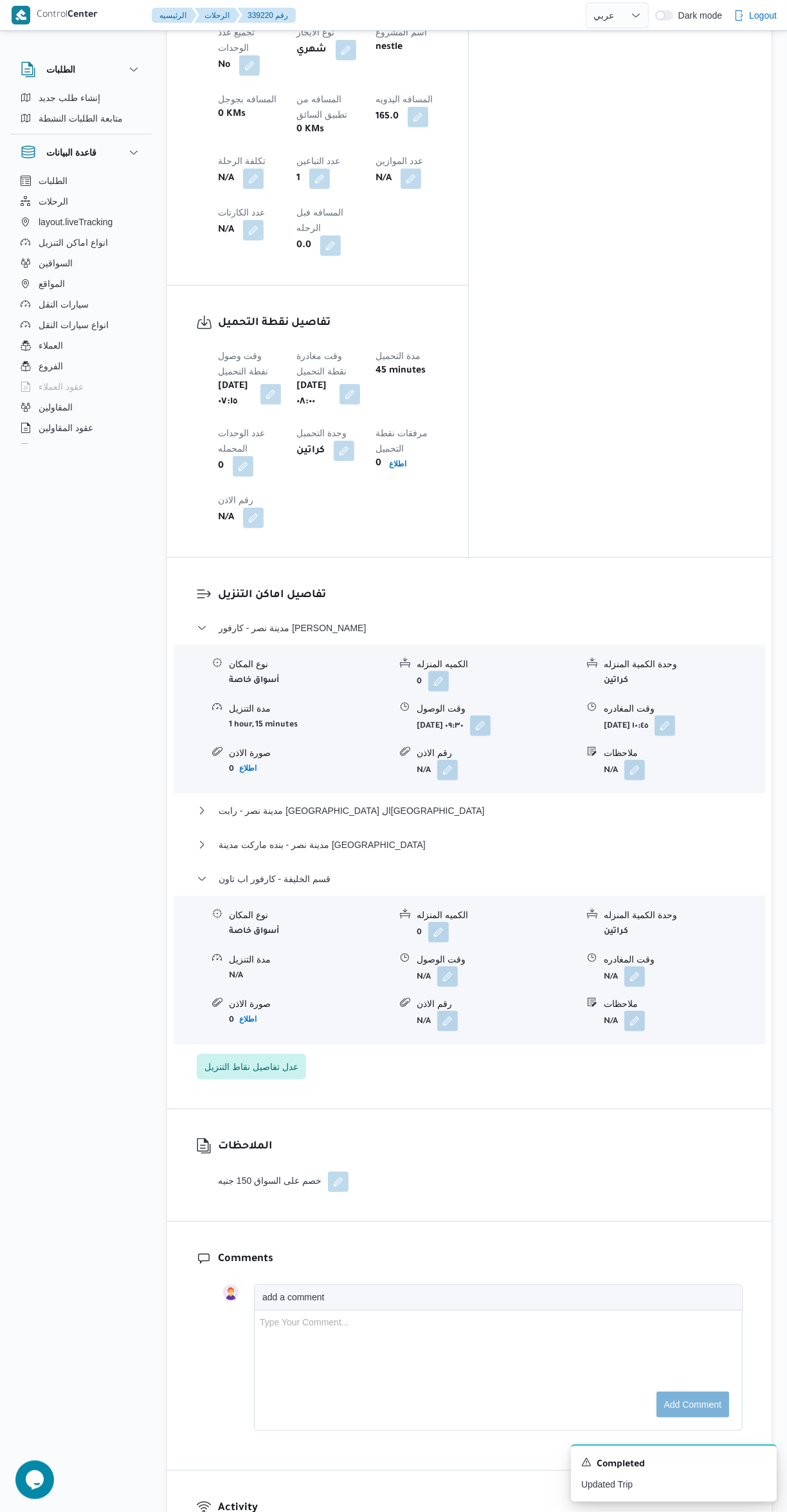
scroll to position [827, 0]
click at [668, 962] on form "N/A" at bounding box center [684, 972] width 161 height 20
click at [626, 962] on button "button" at bounding box center [634, 972] width 20 height 20
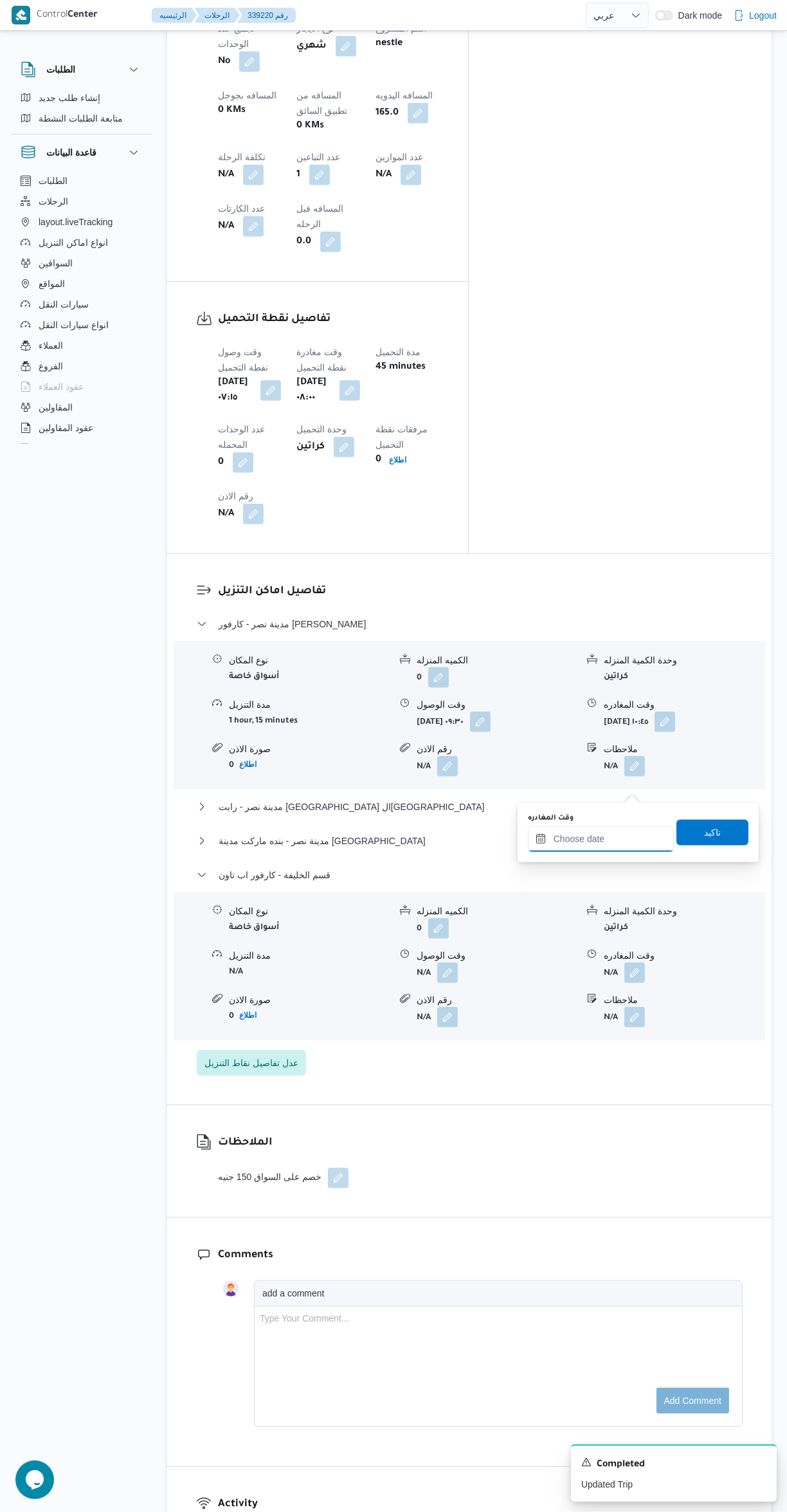
click at [634, 832] on input "وقت المغادره" at bounding box center [601, 839] width 146 height 25
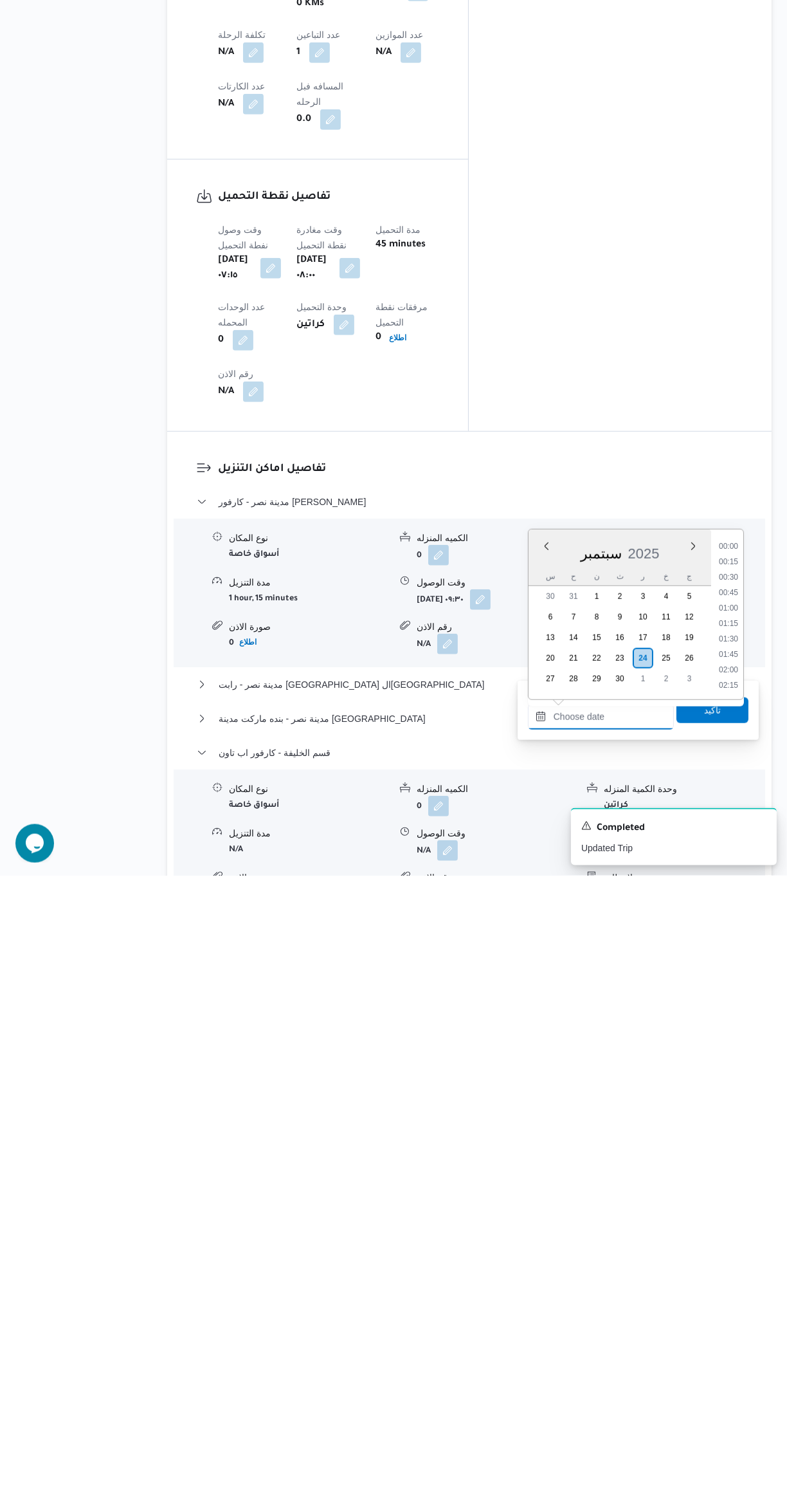
scroll to position [1204, 0]
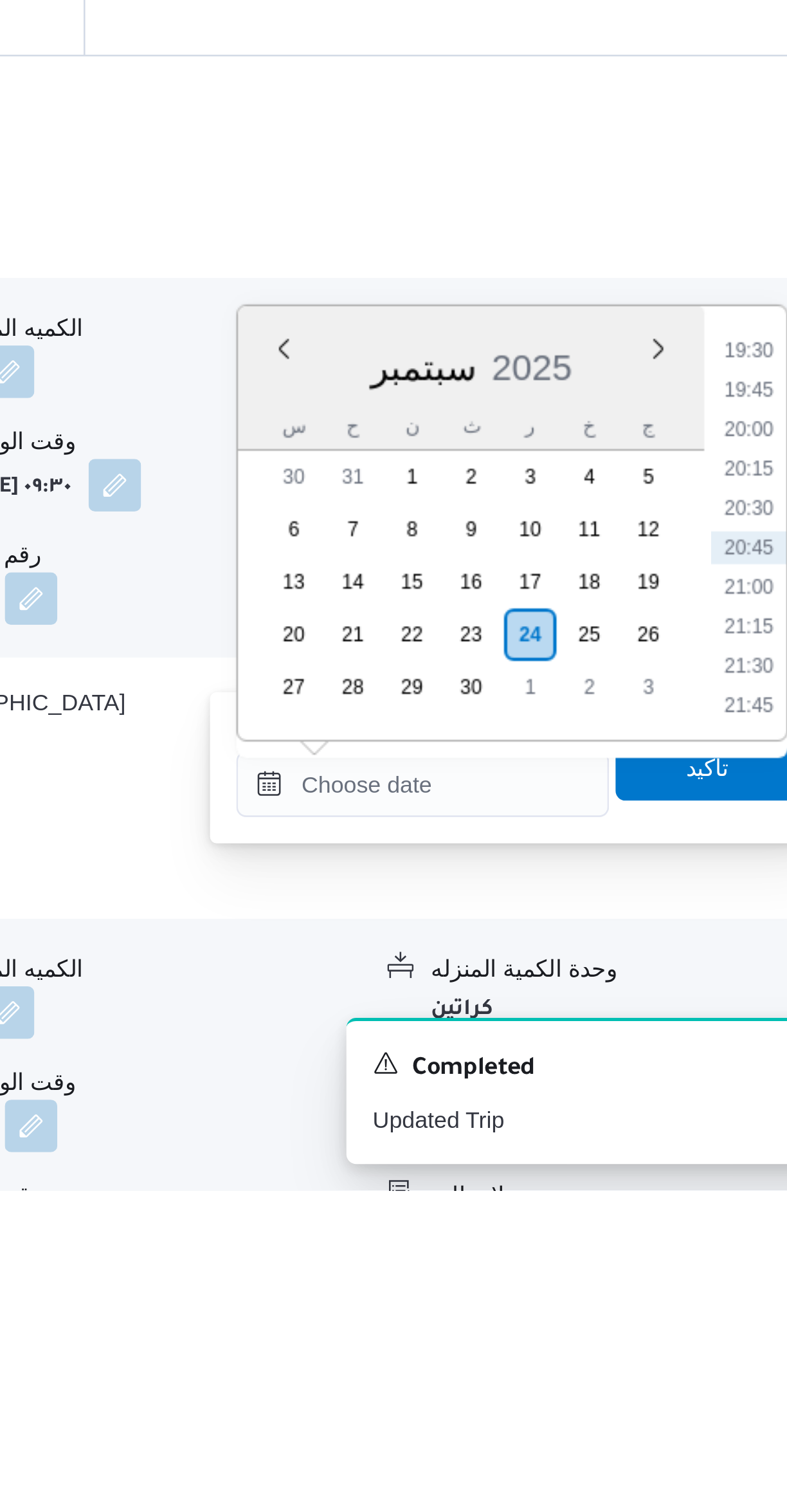
click at [727, 1183] on li "19:30" at bounding box center [728, 1183] width 30 height 13
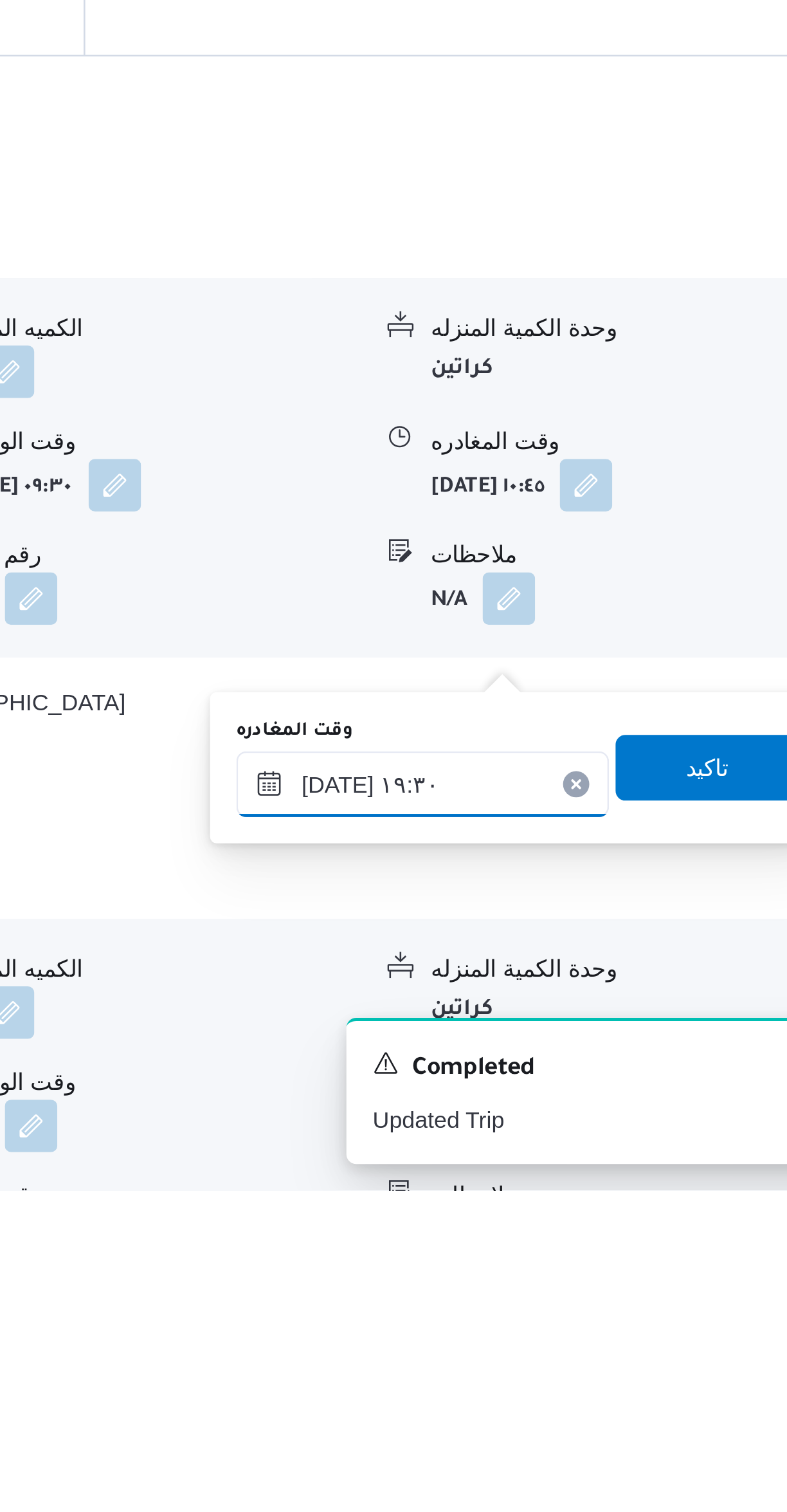
scroll to position [313, 0]
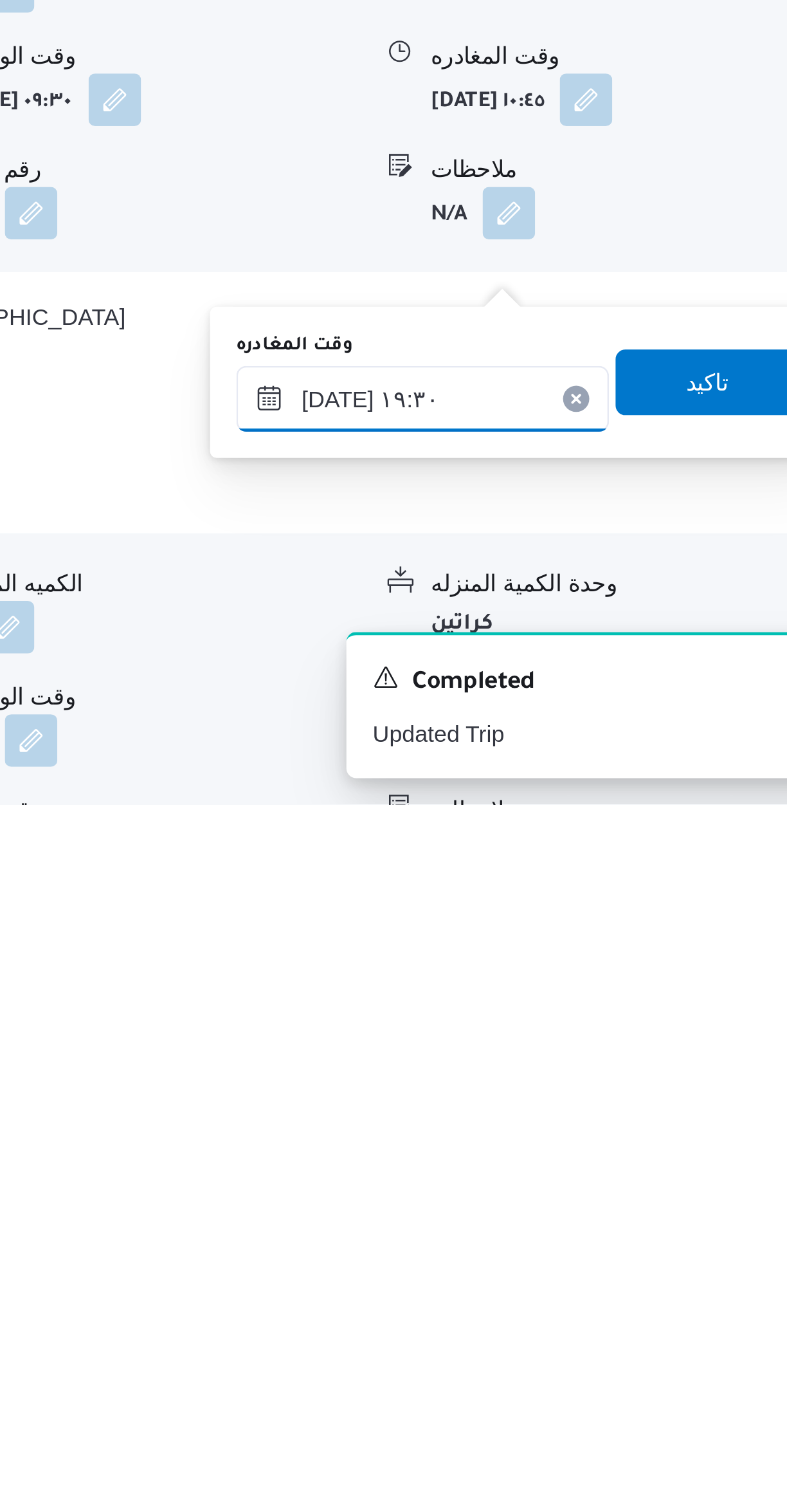
click at [634, 1354] on input "[DATE] ١٩:٣٠" at bounding box center [601, 1352] width 146 height 25
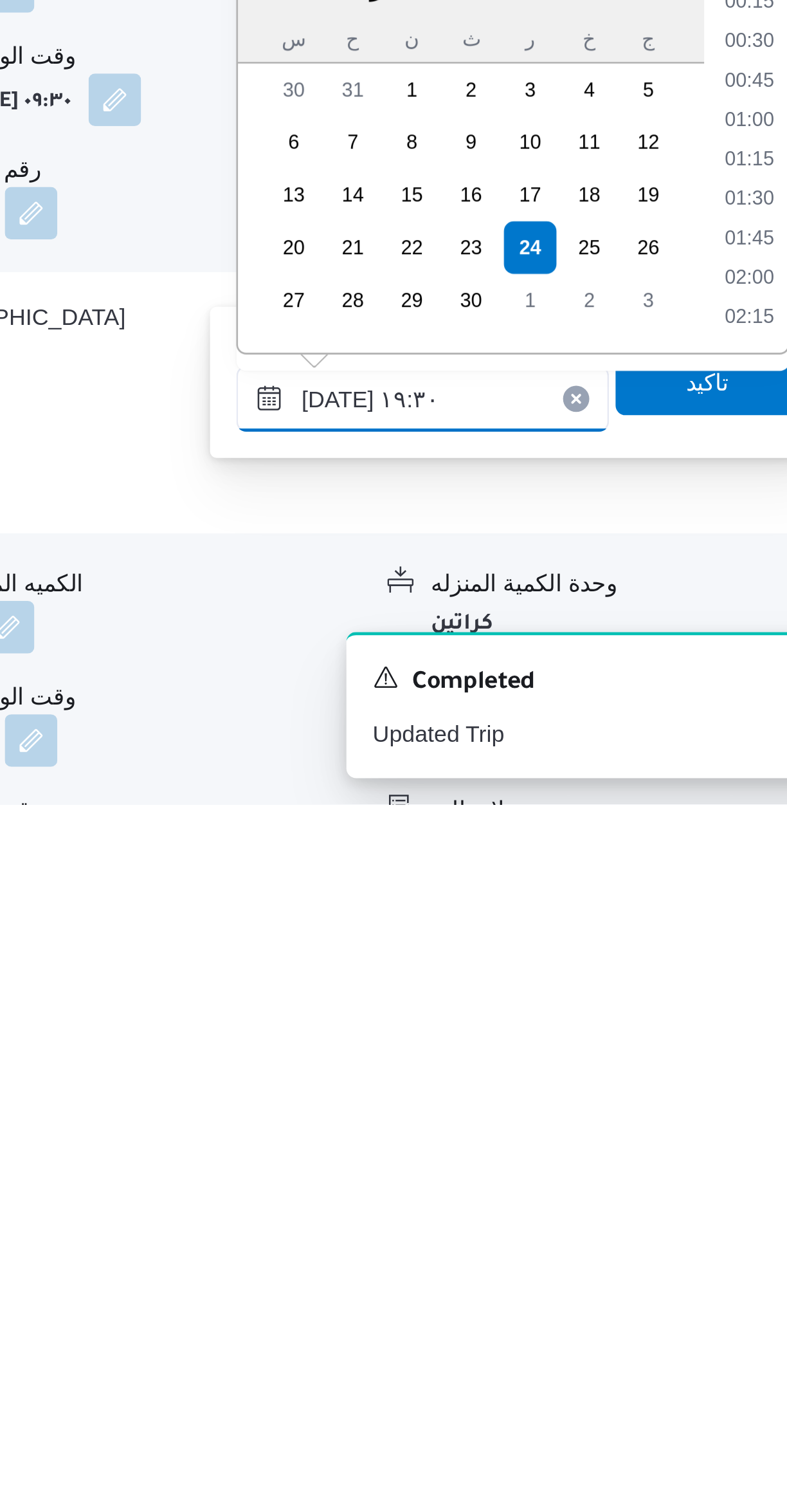
scroll to position [1126, 0]
click at [731, 1210] on li "18:45" at bounding box center [728, 1213] width 30 height 13
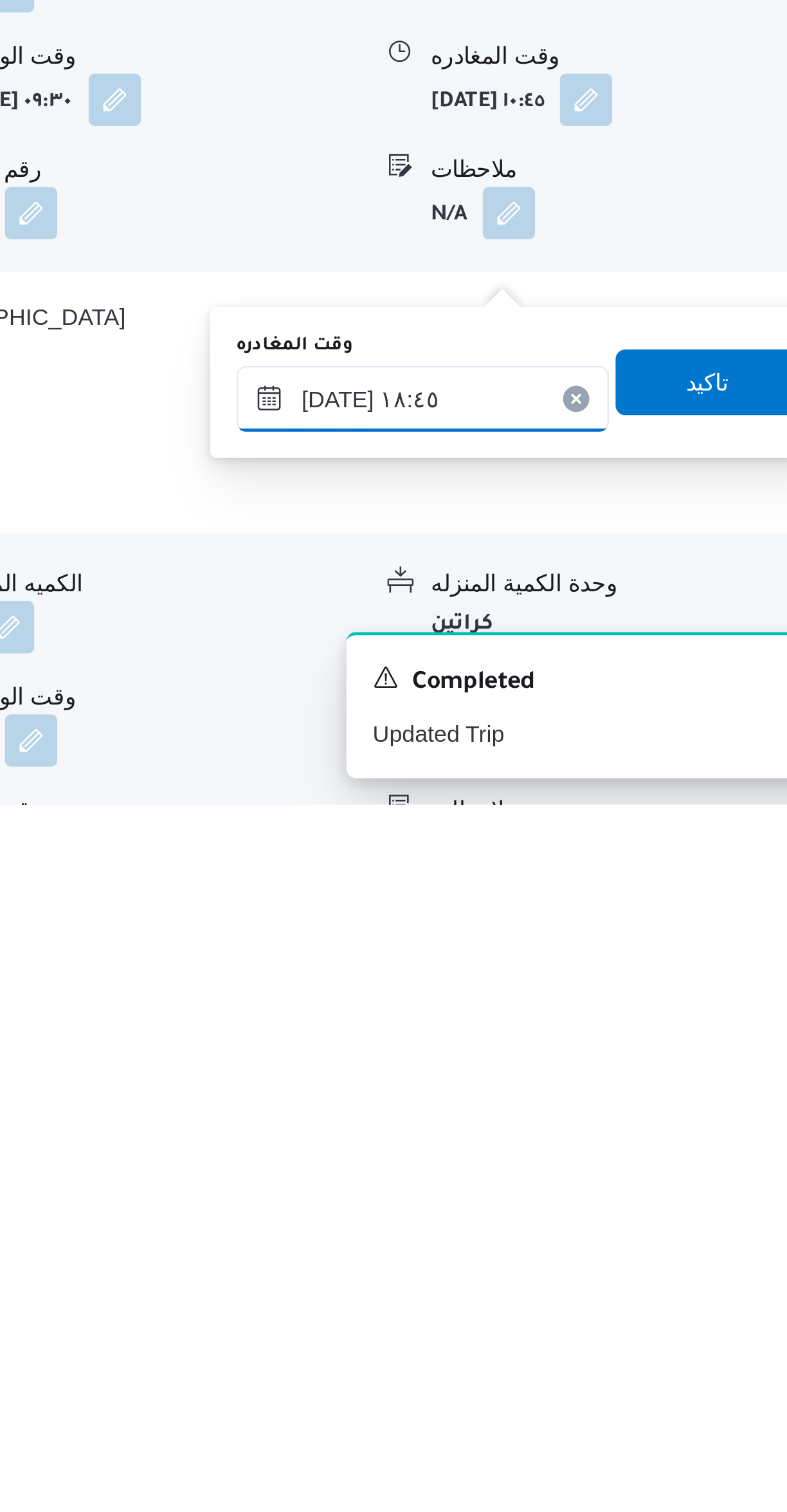
click at [610, 1348] on input "[DATE] ١٨:٤٥" at bounding box center [601, 1352] width 146 height 25
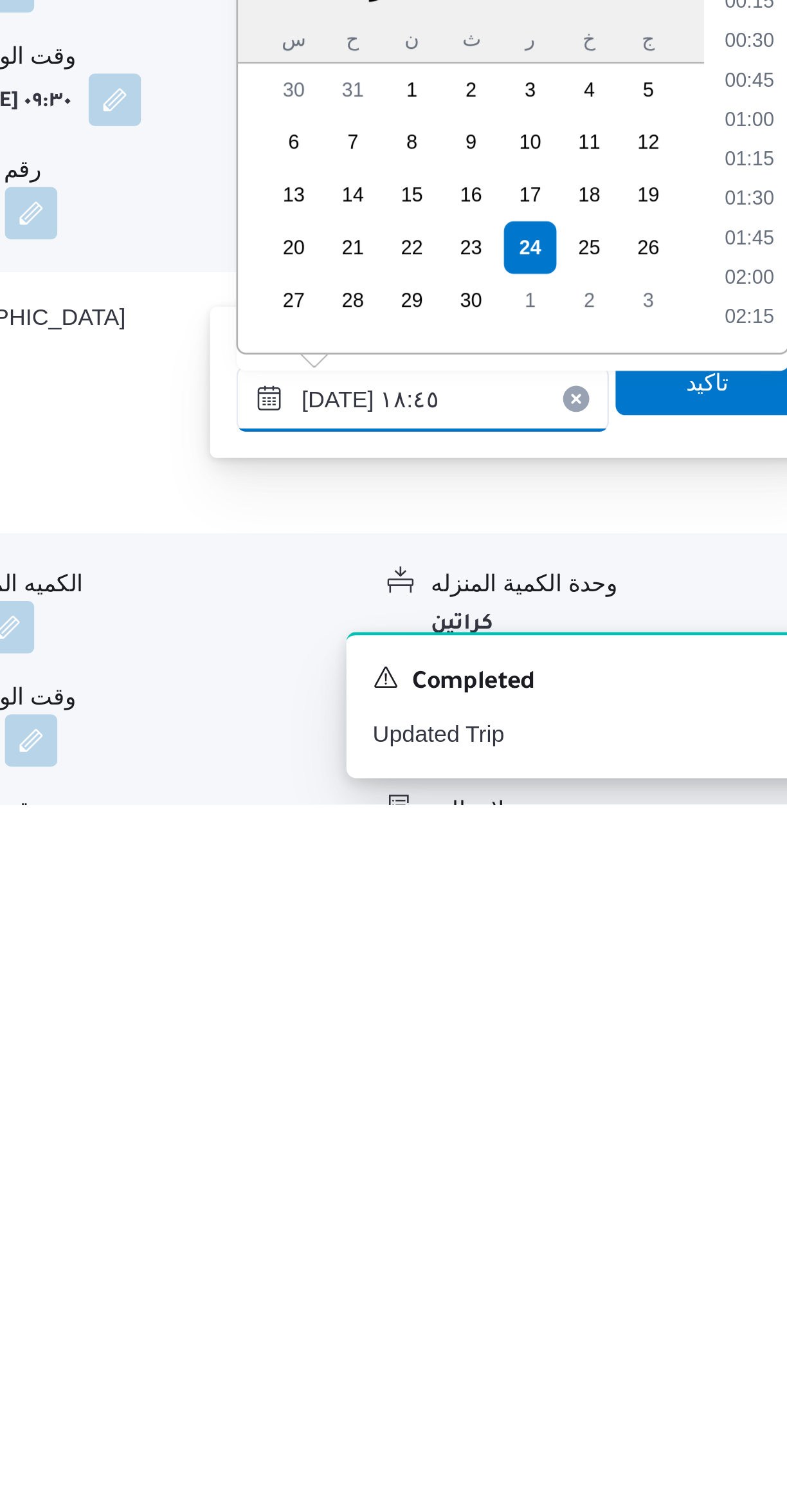
scroll to position [1079, 0]
click at [731, 1215] on li "18:00" at bounding box center [728, 1213] width 30 height 13
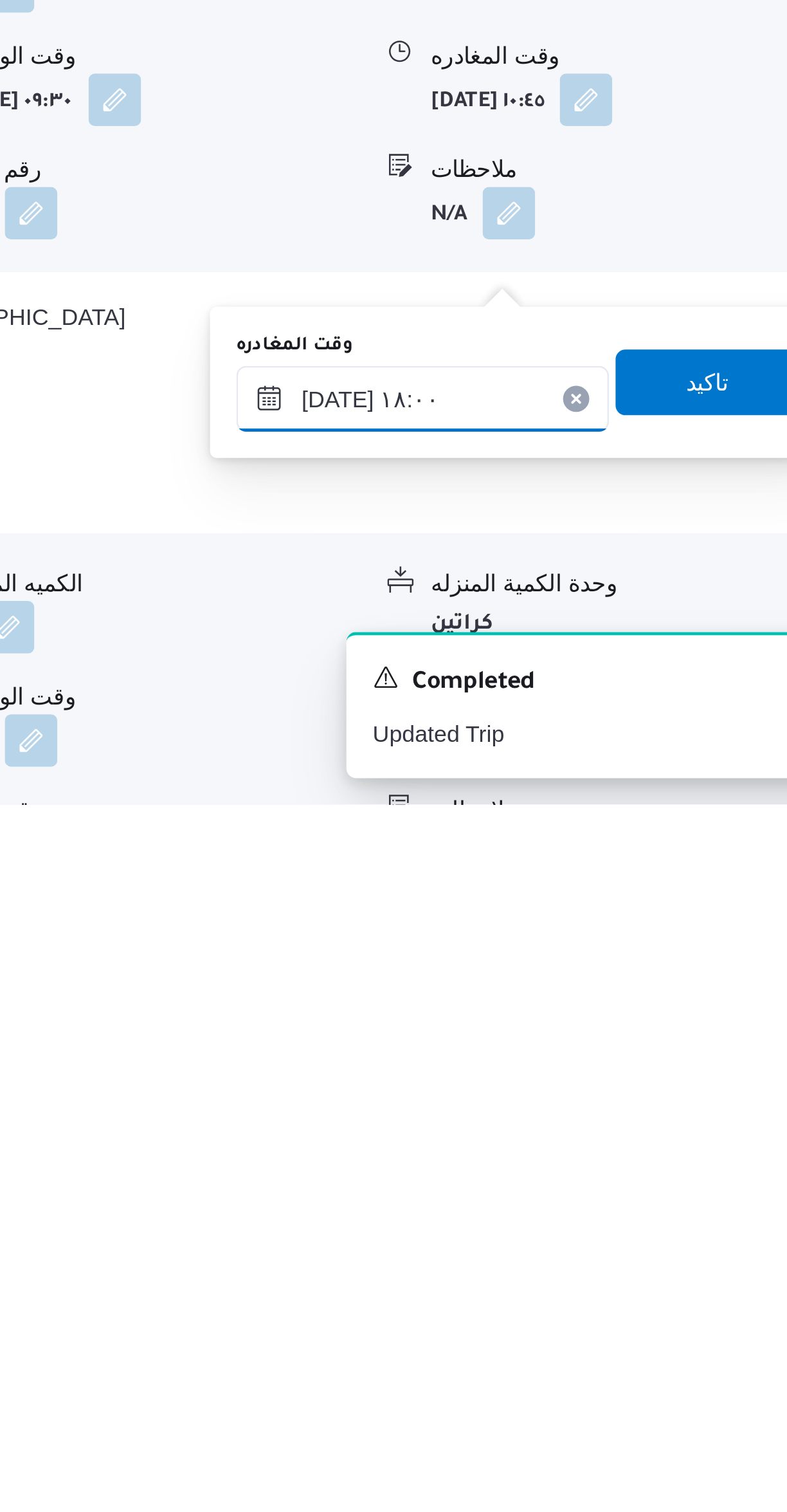
click at [618, 1348] on input "[DATE] ١٨:٠٠" at bounding box center [601, 1352] width 146 height 25
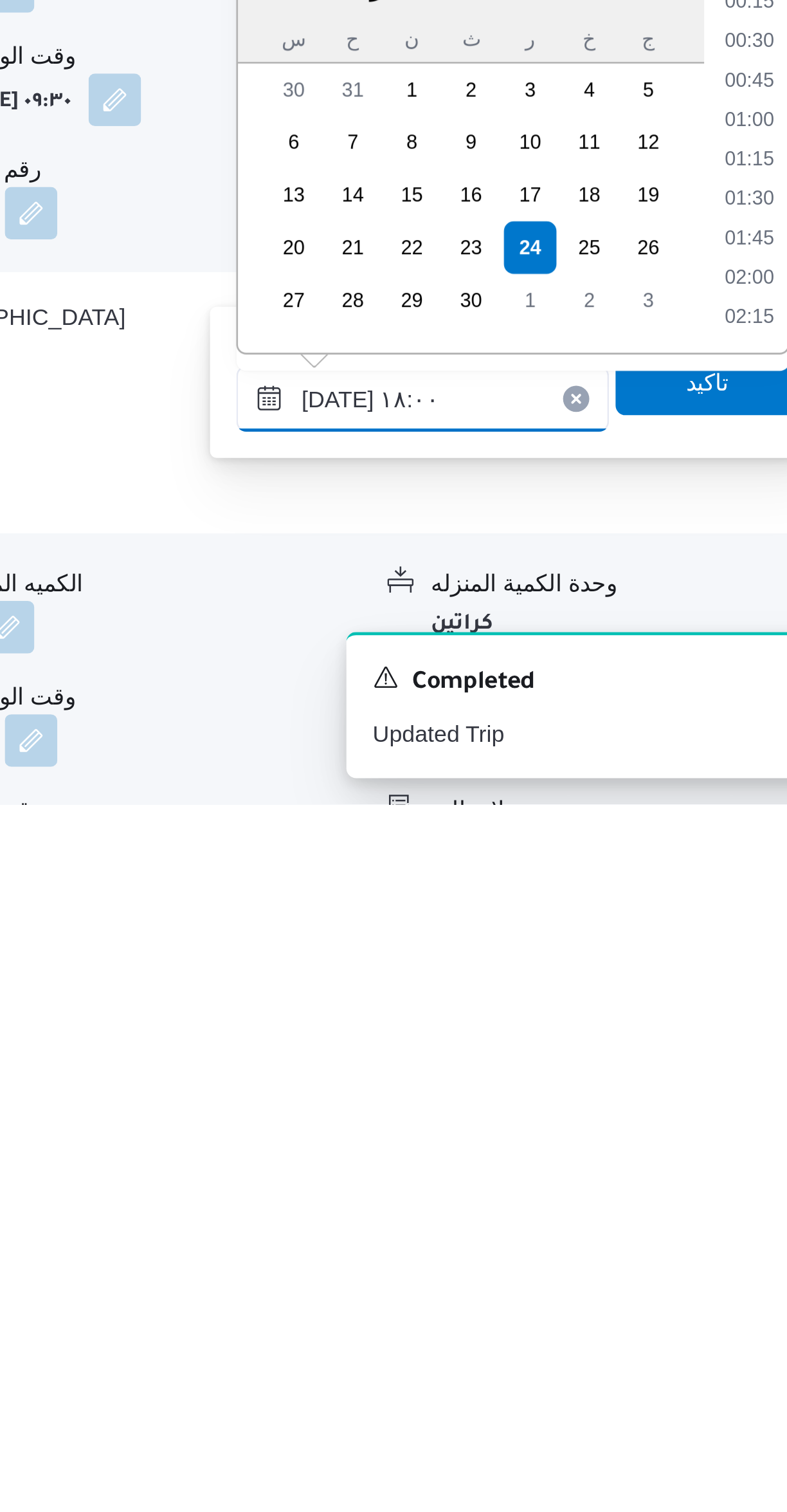
scroll to position [1033, 0]
click at [728, 1212] on li "17:15" at bounding box center [728, 1213] width 30 height 13
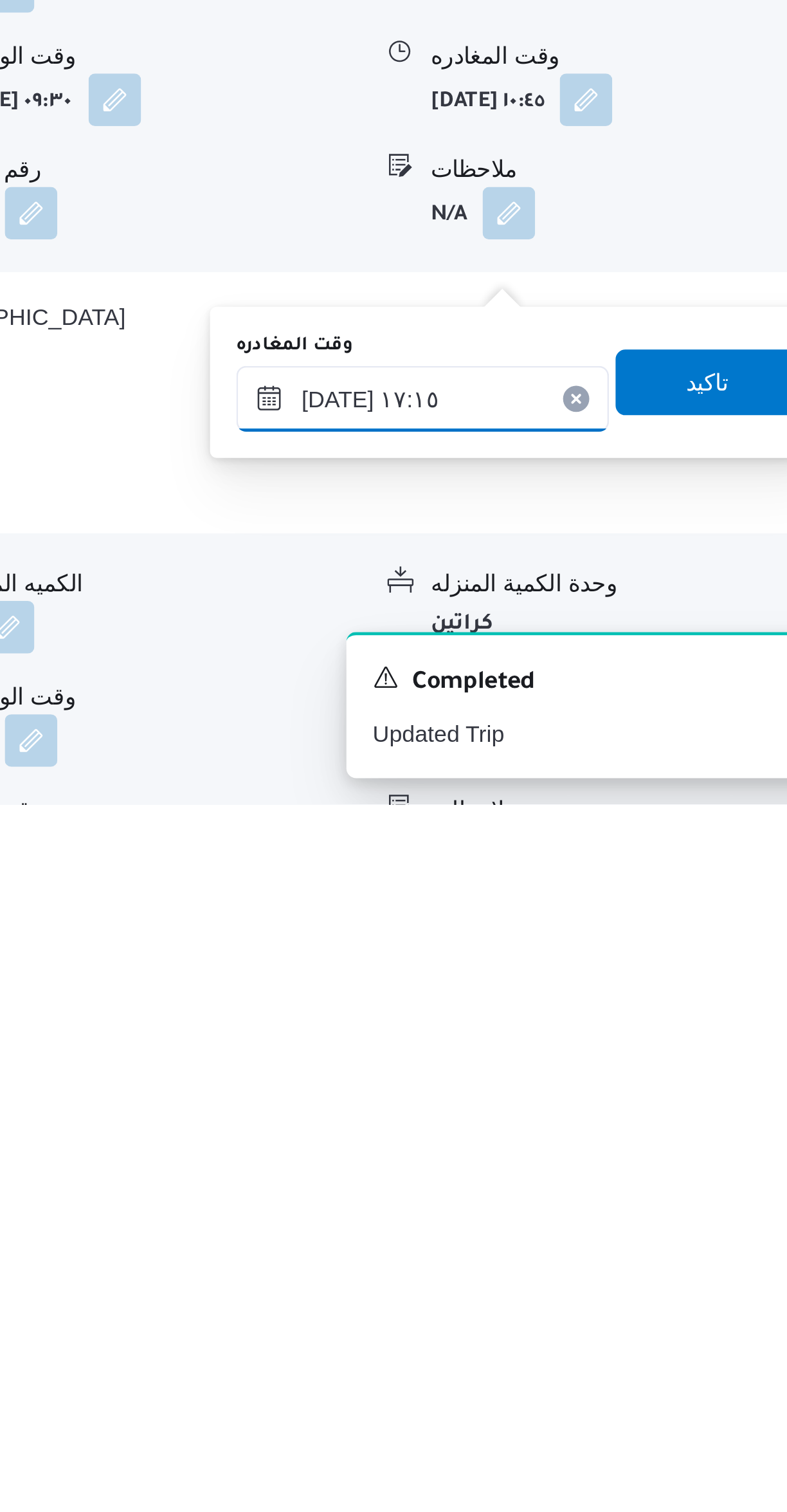
click at [611, 1347] on input "[DATE] ١٧:١٥" at bounding box center [601, 1352] width 146 height 25
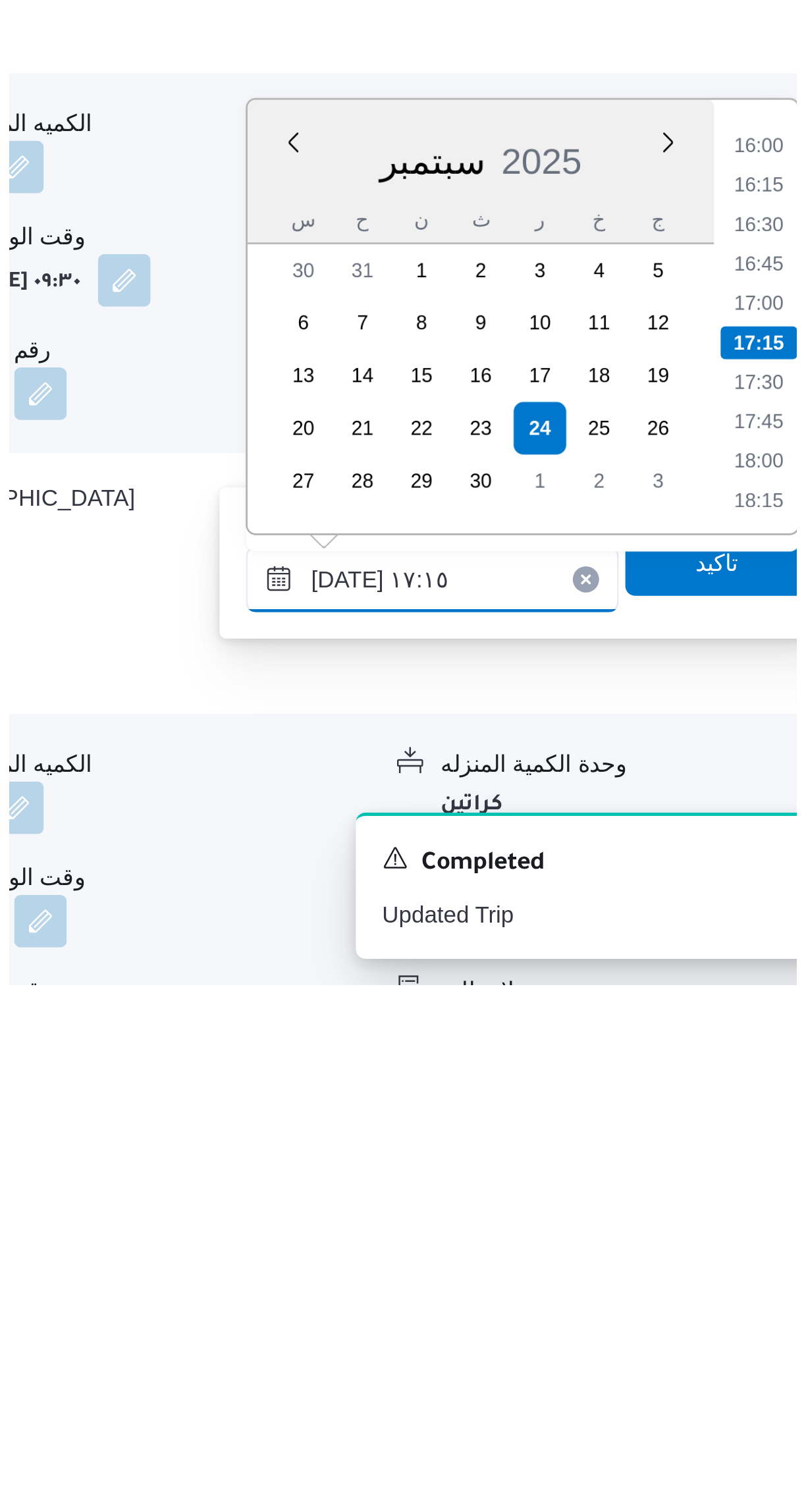
scroll to position [320, 0]
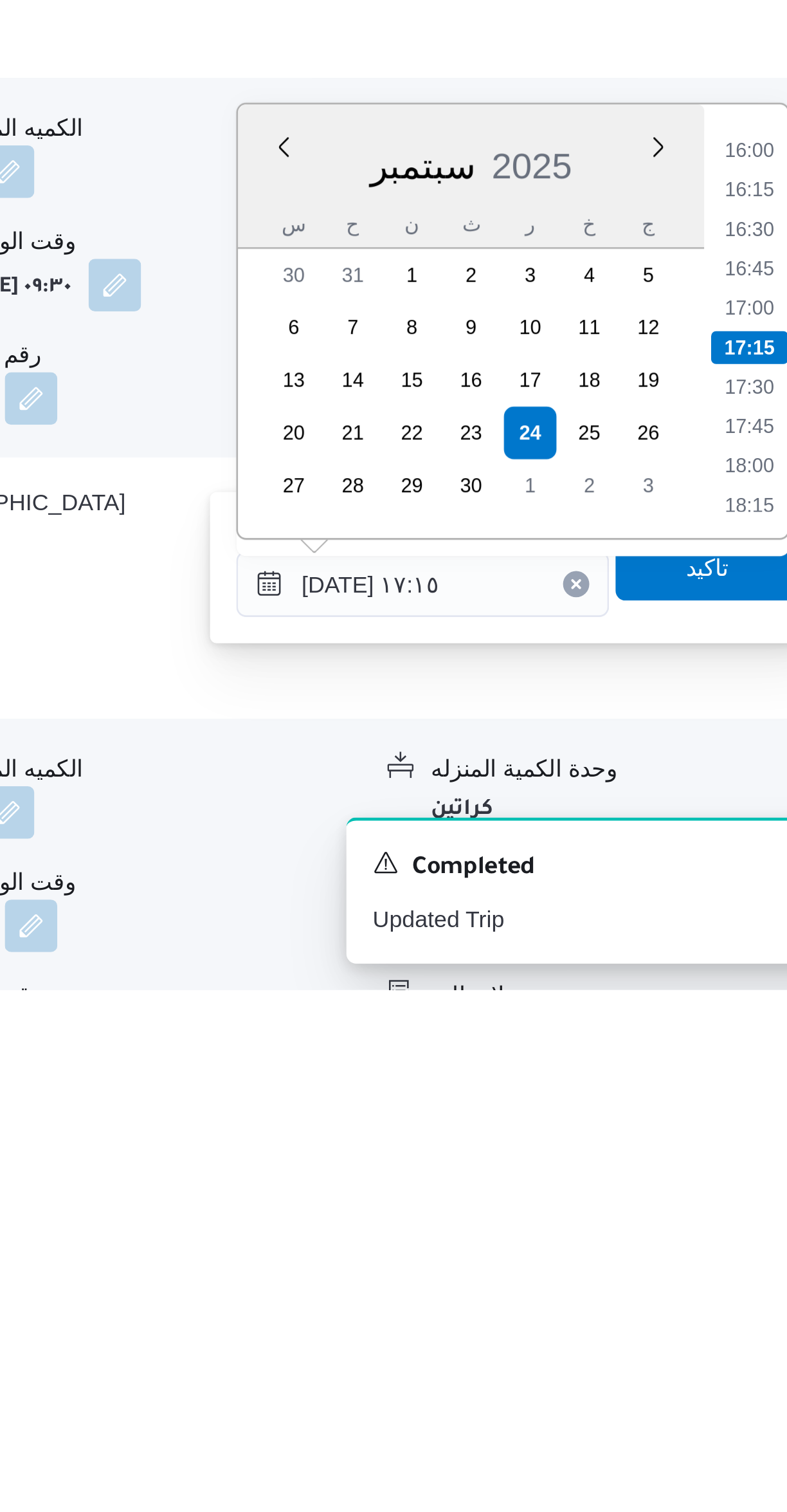
click at [727, 1180] on li "16:00" at bounding box center [728, 1183] width 30 height 13
type input "[DATE] ١٦:٠٠"
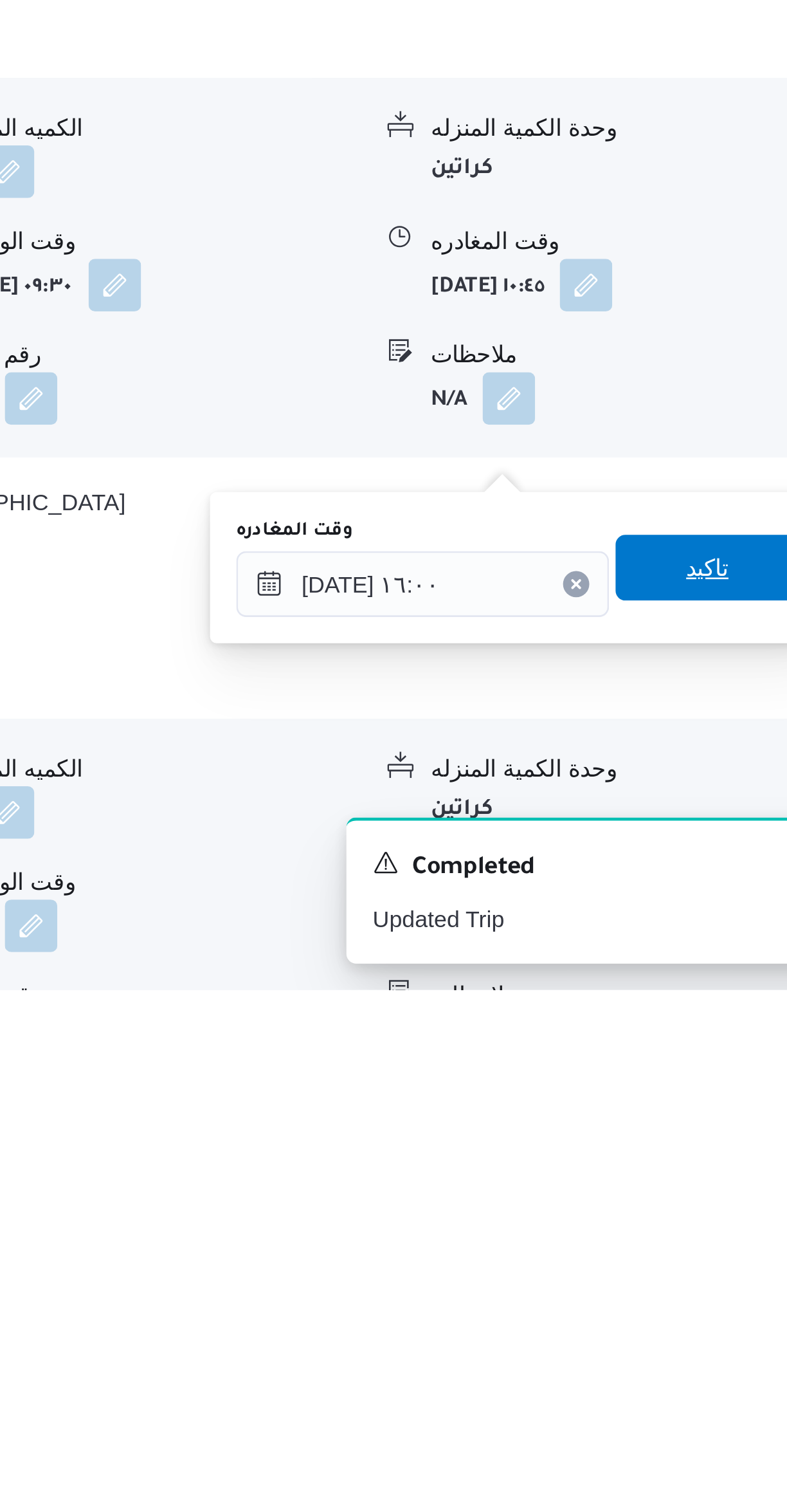
click at [712, 1348] on span "تاكيد" at bounding box center [712, 1347] width 72 height 25
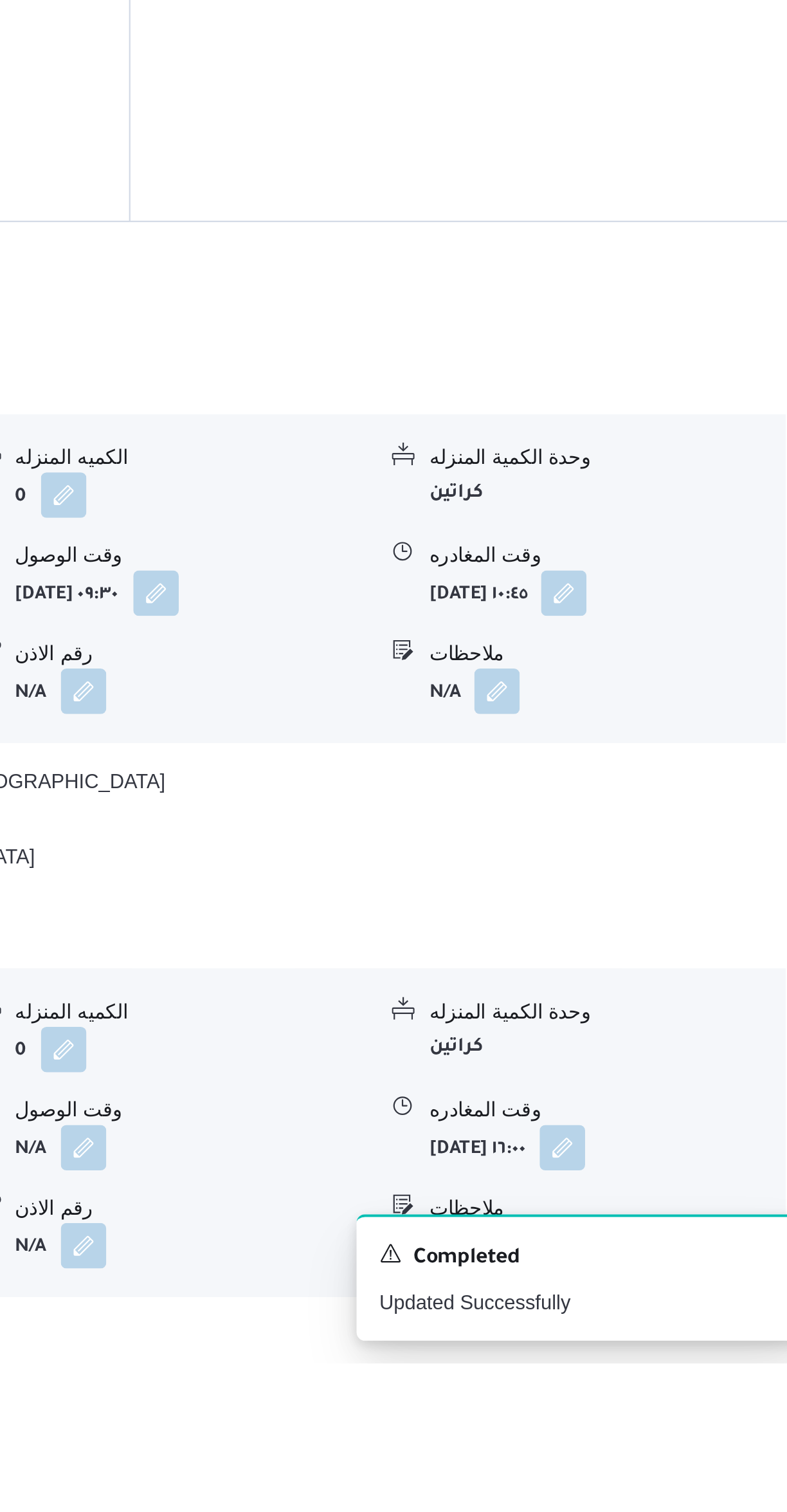
scroll to position [385, 0]
click at [645, 1449] on button "button" at bounding box center [634, 1459] width 20 height 20
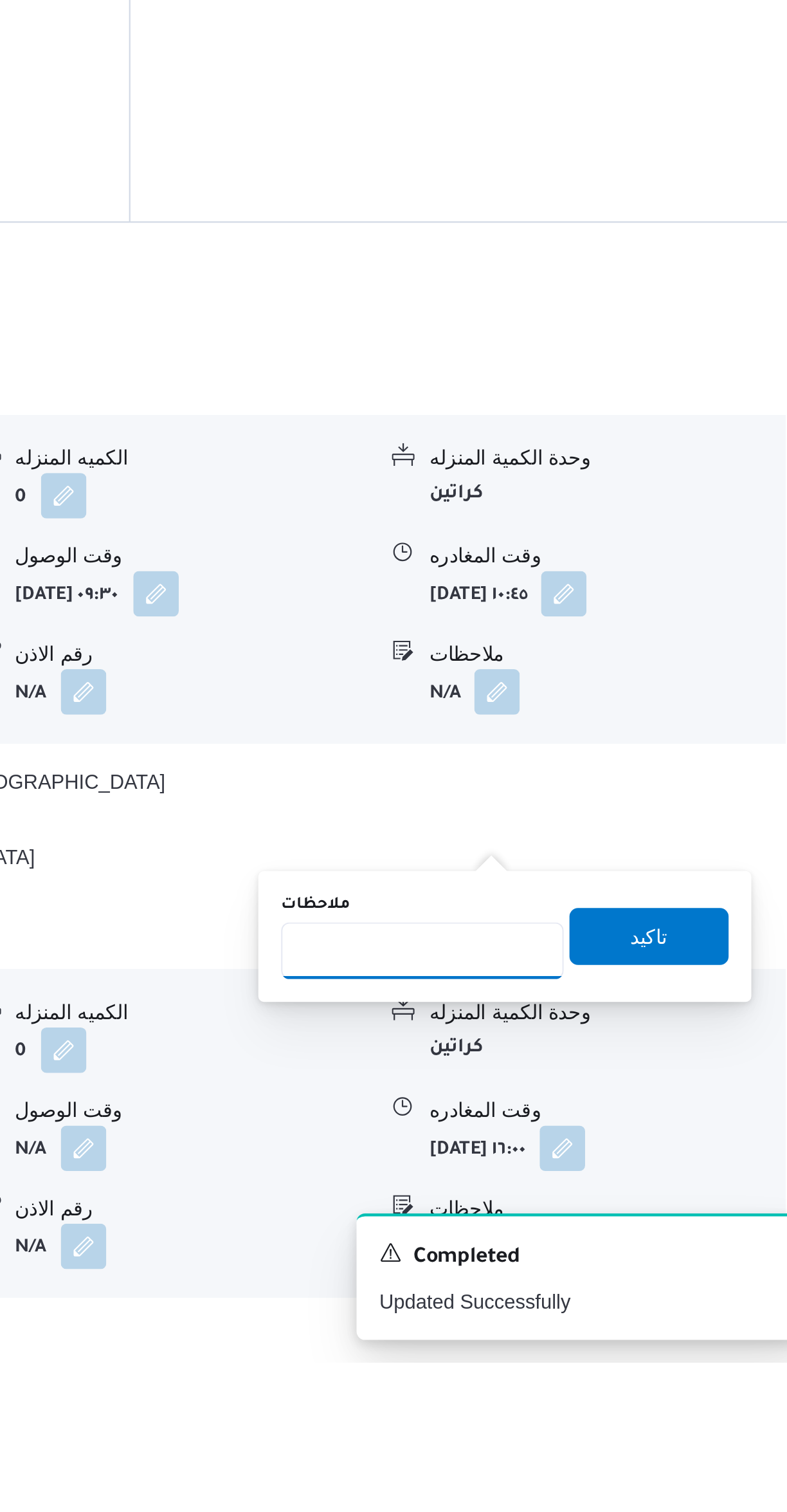
click at [617, 1322] on input "ملاحظات" at bounding box center [600, 1325] width 128 height 25
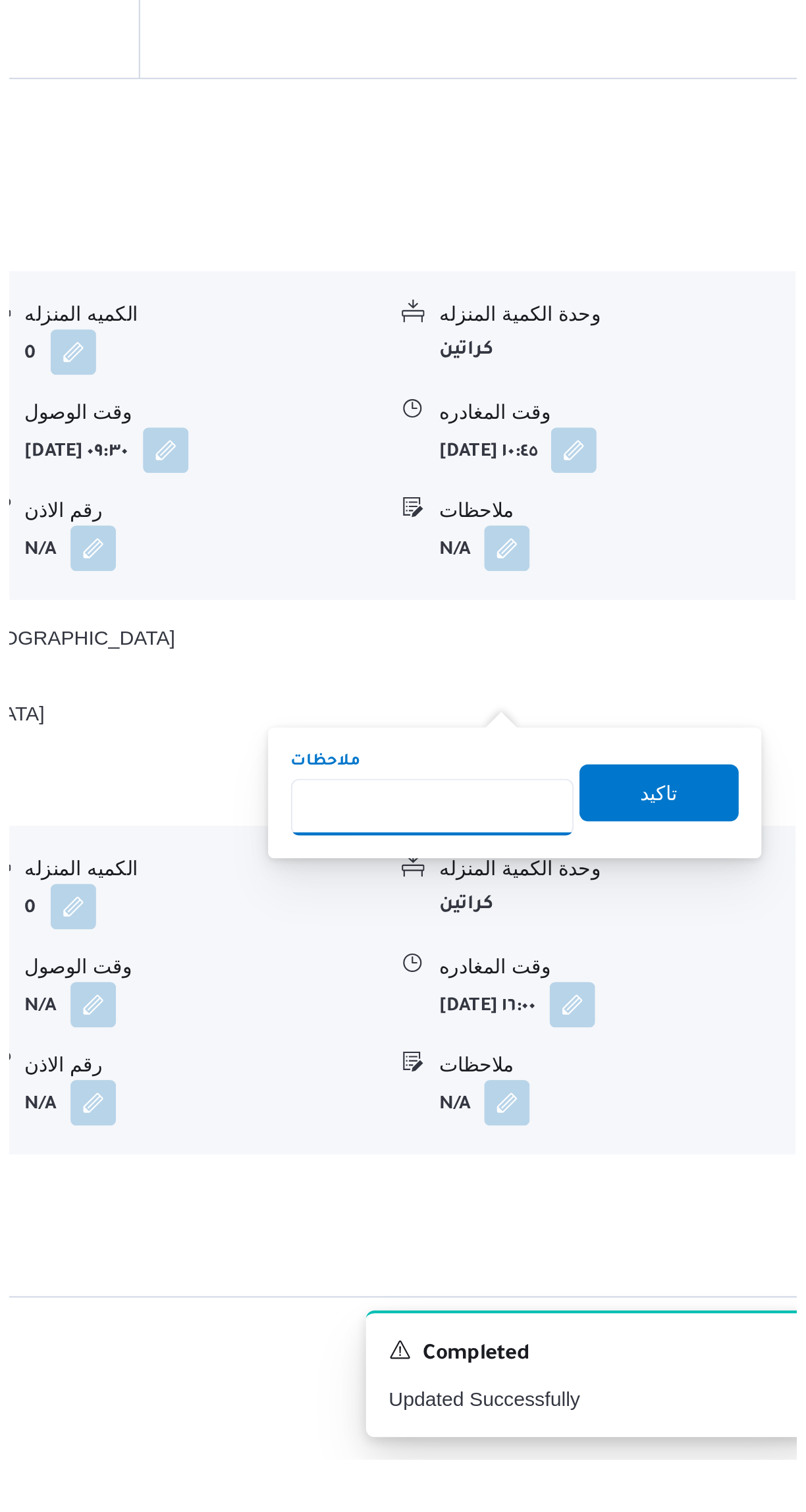
scroll to position [505, 0]
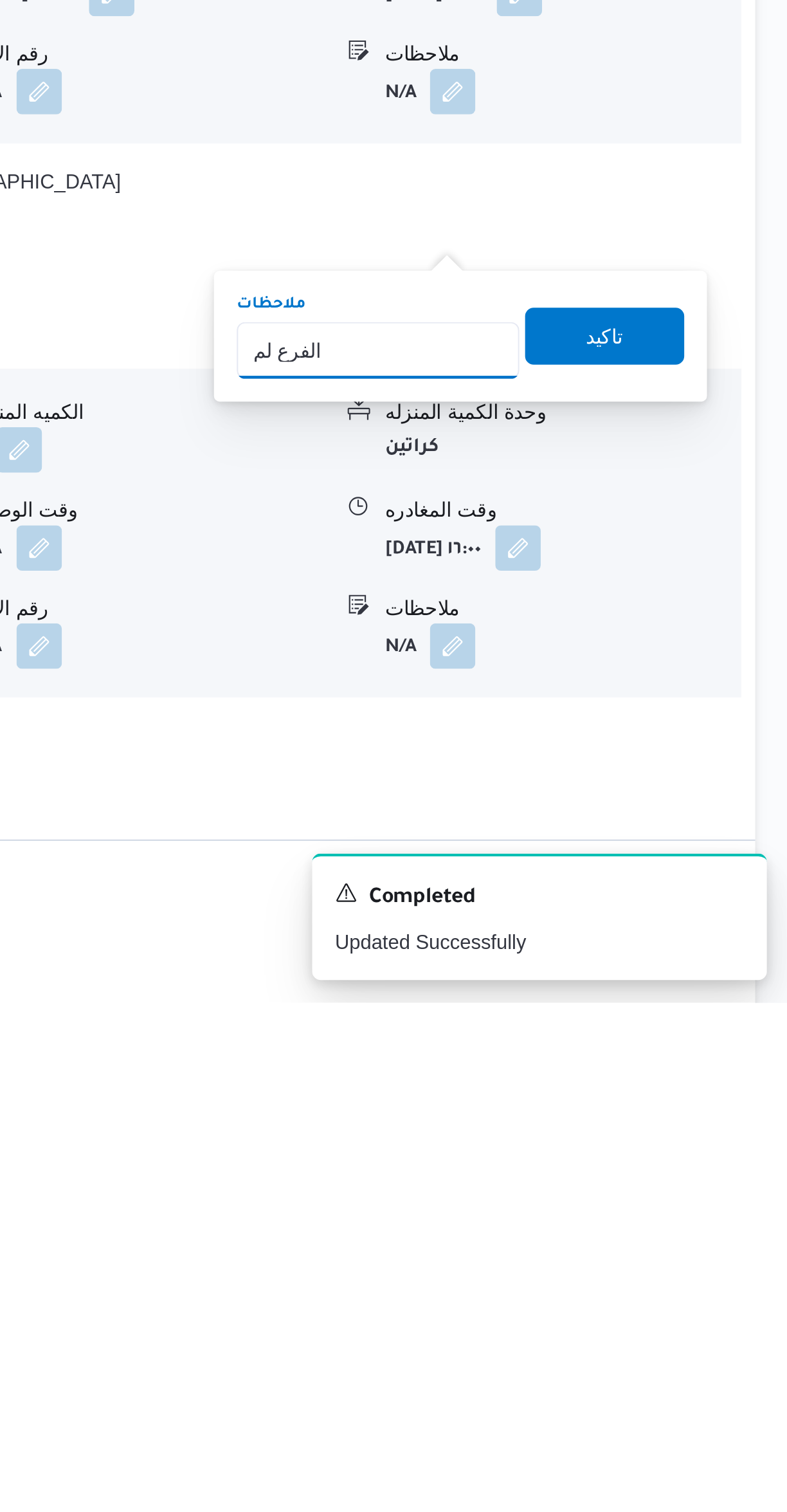
type input "الفرع لم يسلم"
click at [711, 1215] on span "تاكيد" at bounding box center [703, 1210] width 72 height 25
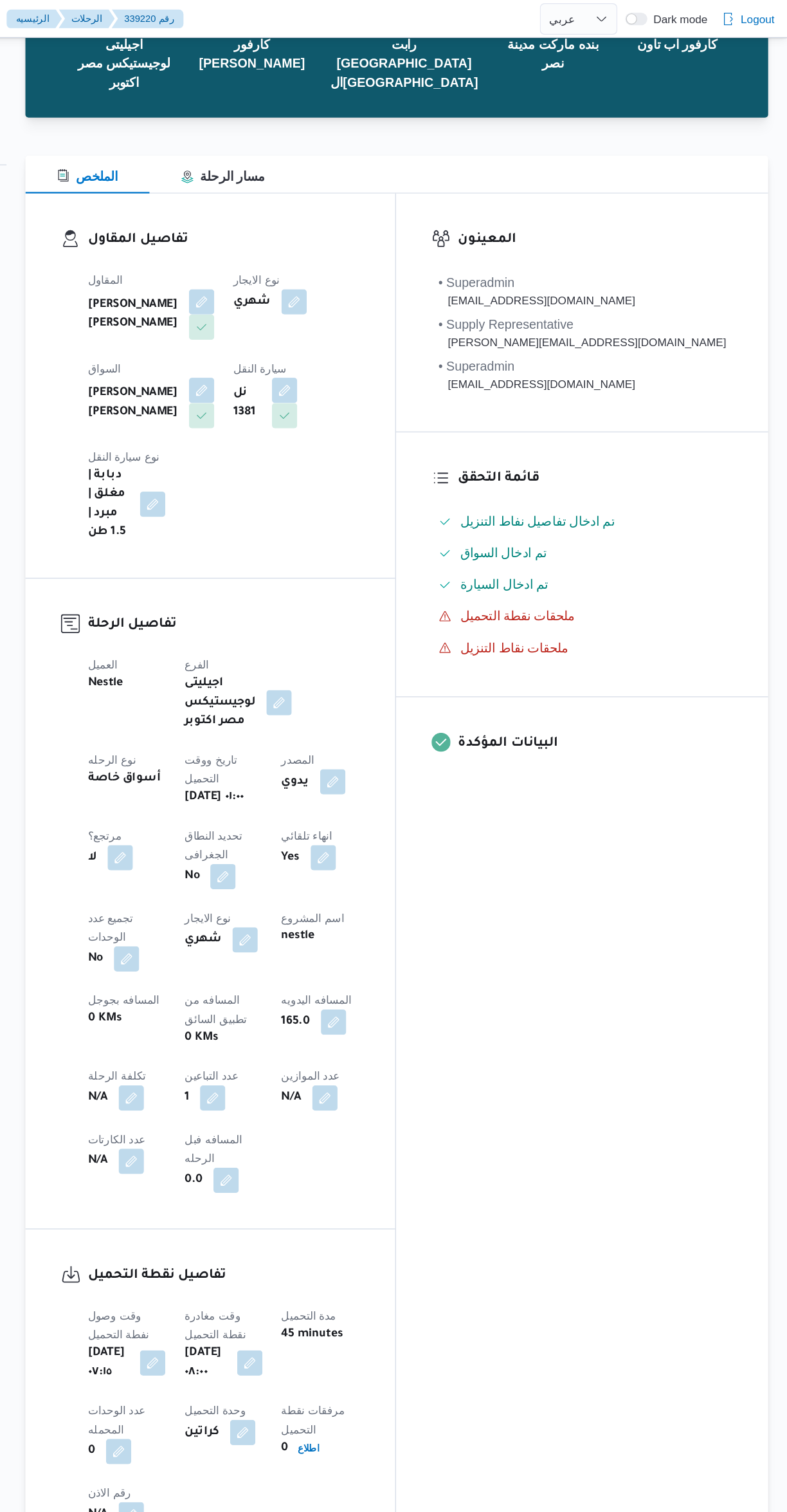
scroll to position [0, 0]
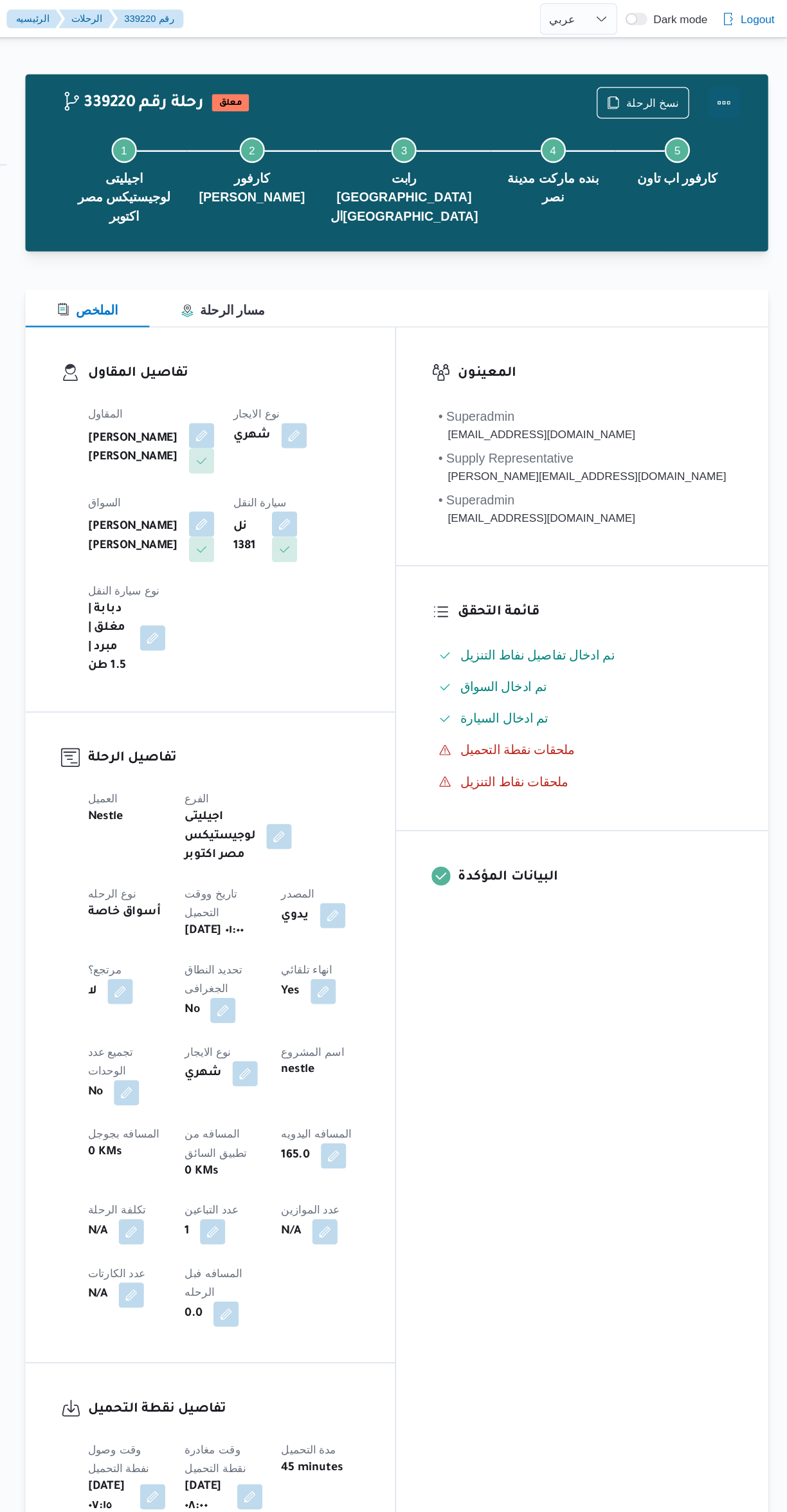
click at [745, 84] on button "Actions" at bounding box center [735, 83] width 25 height 25
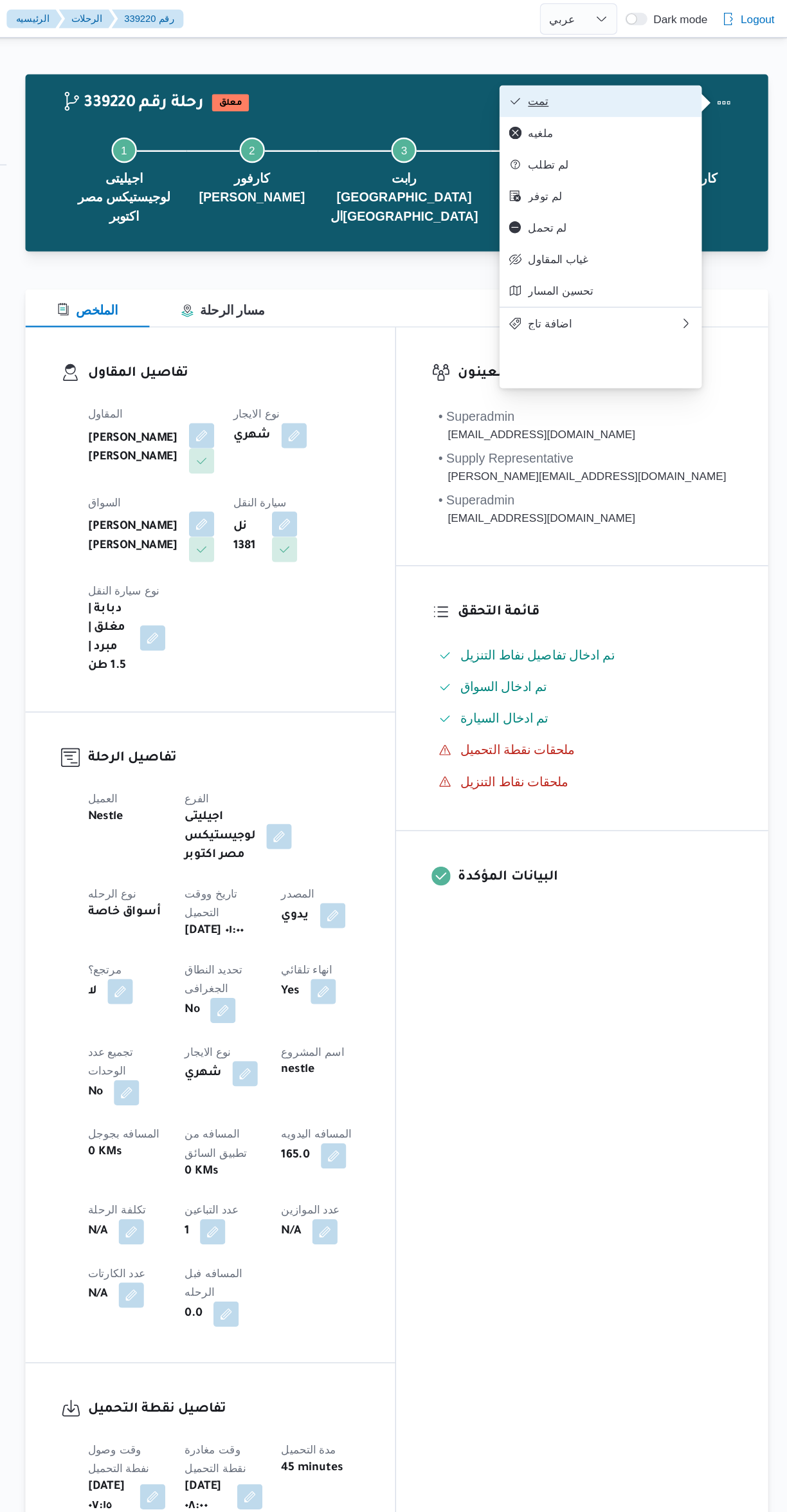
click at [656, 84] on span "تمت" at bounding box center [643, 82] width 134 height 10
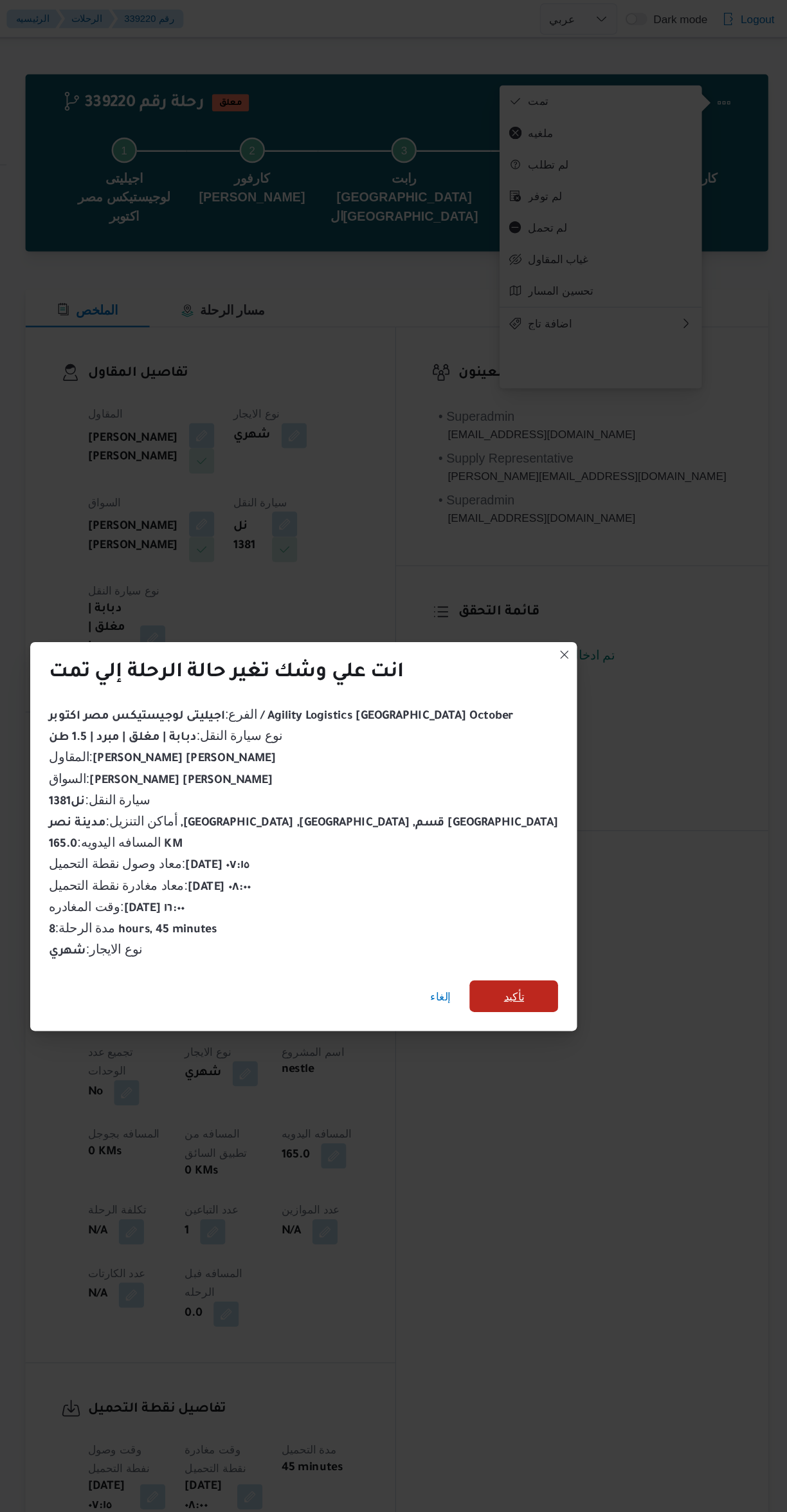
click at [538, 813] on span "تأكيد" at bounding box center [564, 810] width 72 height 25
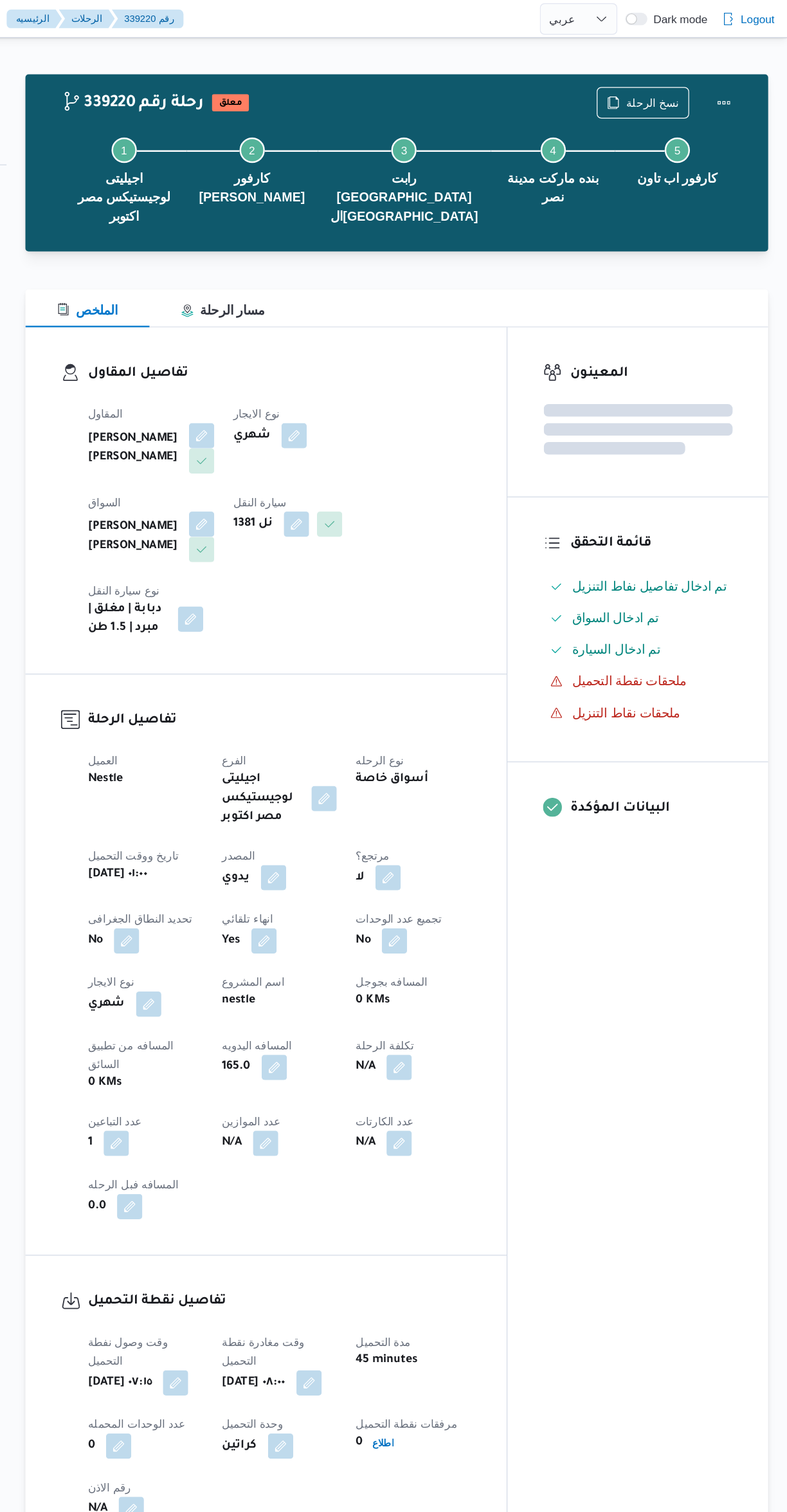
click at [672, 805] on div "المعينون قائمة التحقق تم ادخال تفاصيل نفاط التنزيل تم ادخال السواق تم ادخال الس…" at bounding box center [666, 767] width 212 height 1001
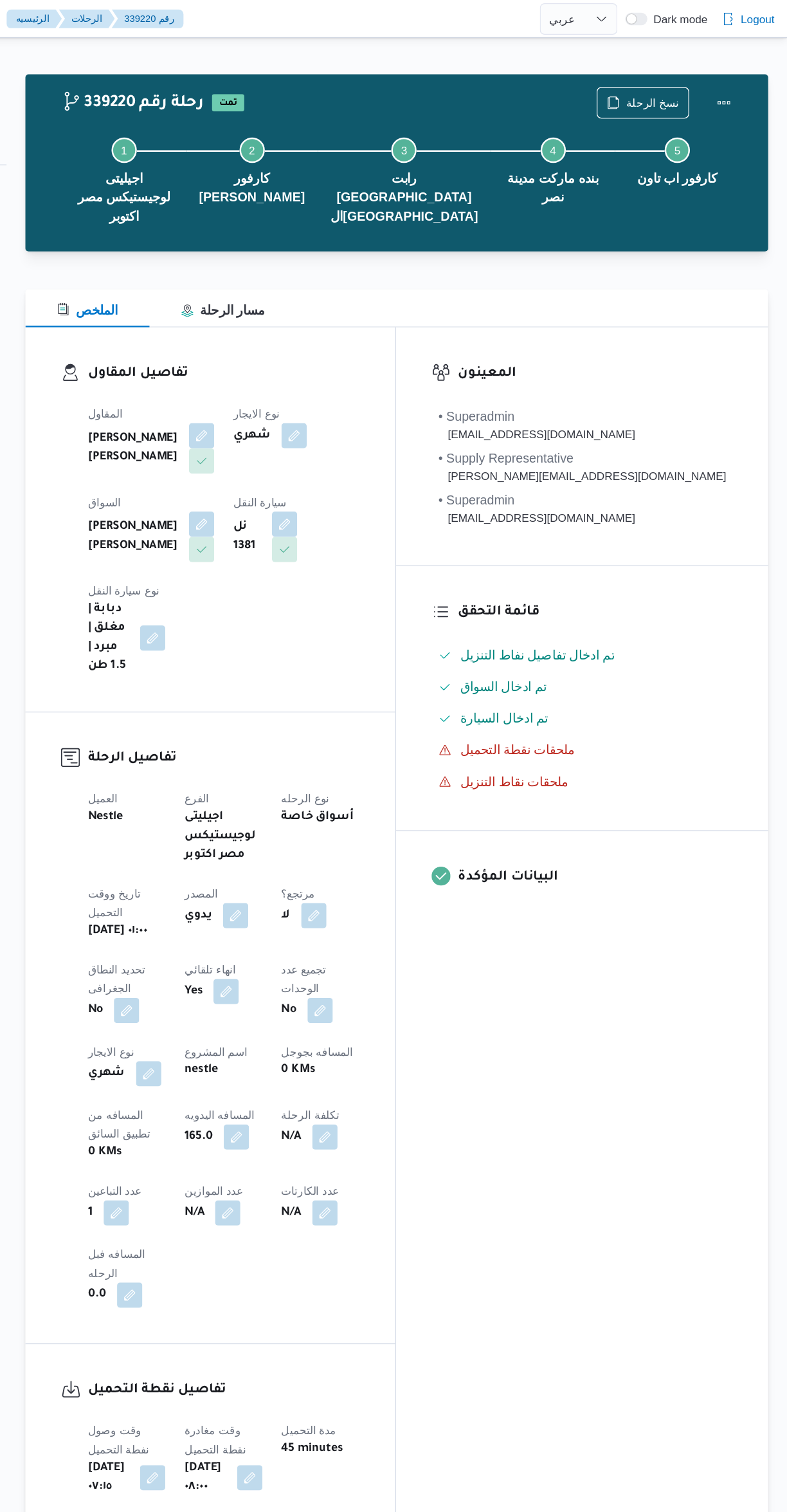
select select "ar"
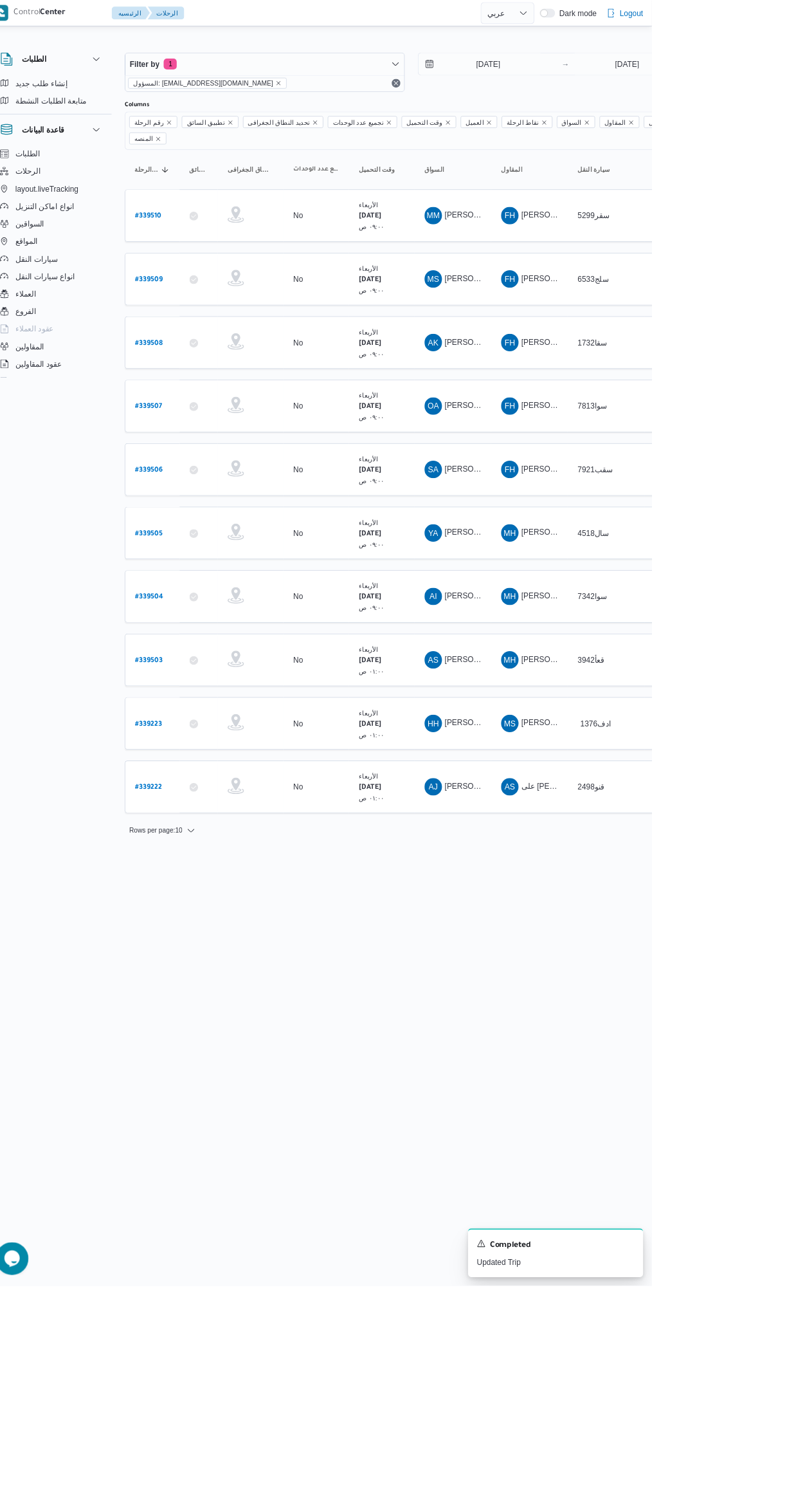
click at [624, 1511] on html "Control Center الرئيسيه الرحلات English عربي Dark mode Logout الطلبات إنشاء طلب…" at bounding box center [394, 756] width 787 height 1512
